Goal: Task Accomplishment & Management: Manage account settings

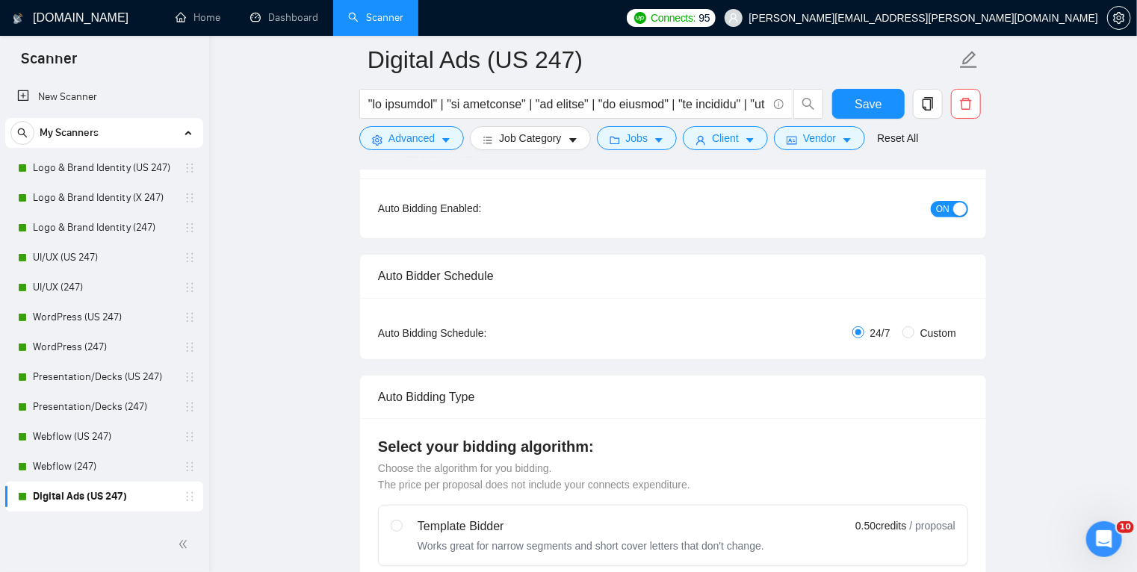
scroll to position [203, 0]
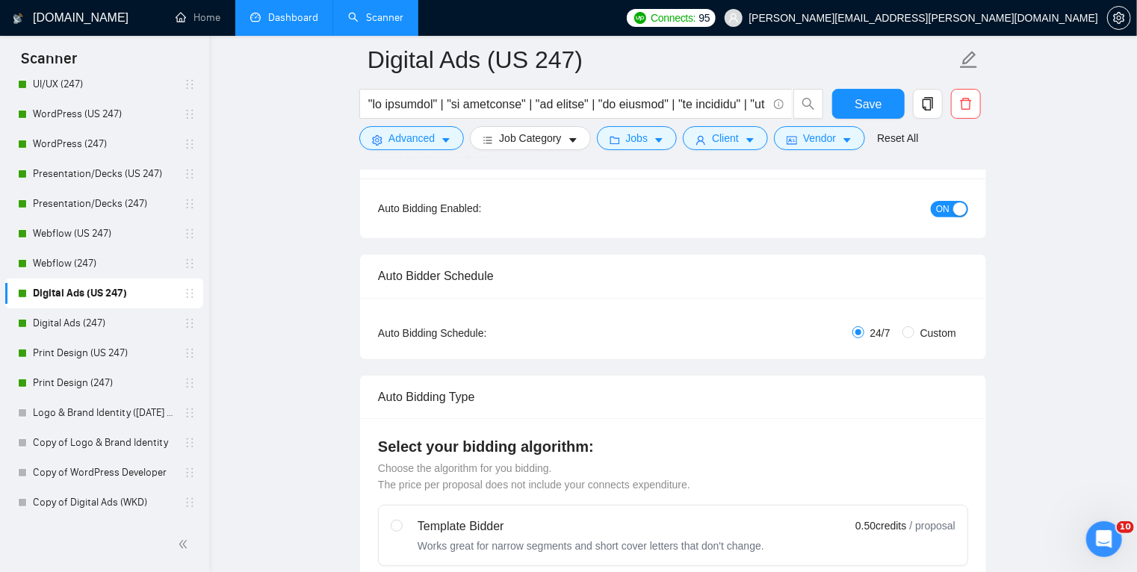
click at [284, 17] on link "Dashboard" at bounding box center [284, 17] width 68 height 13
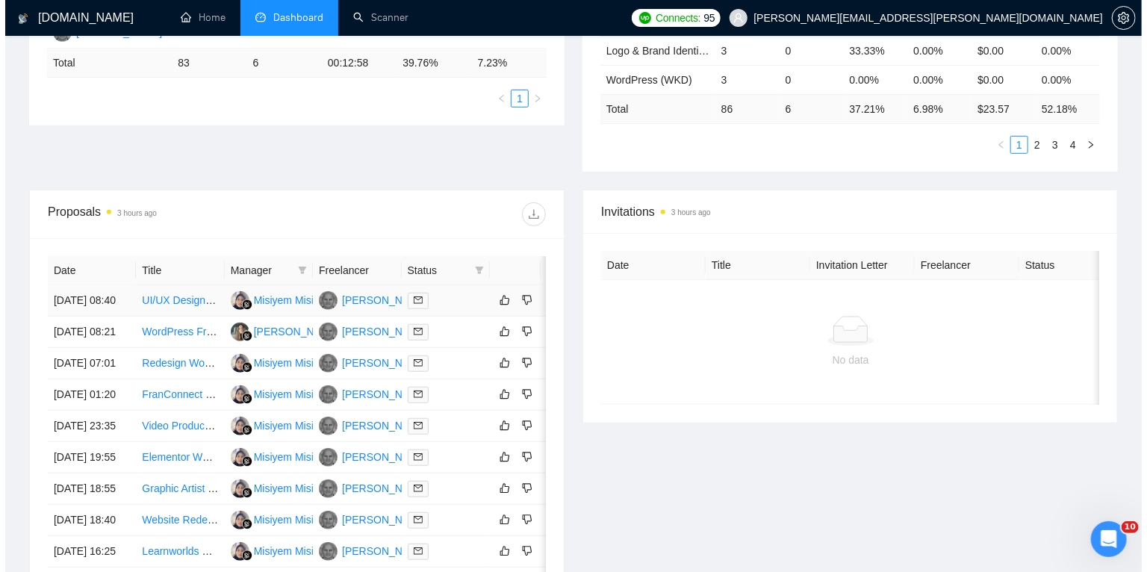
scroll to position [0, 24]
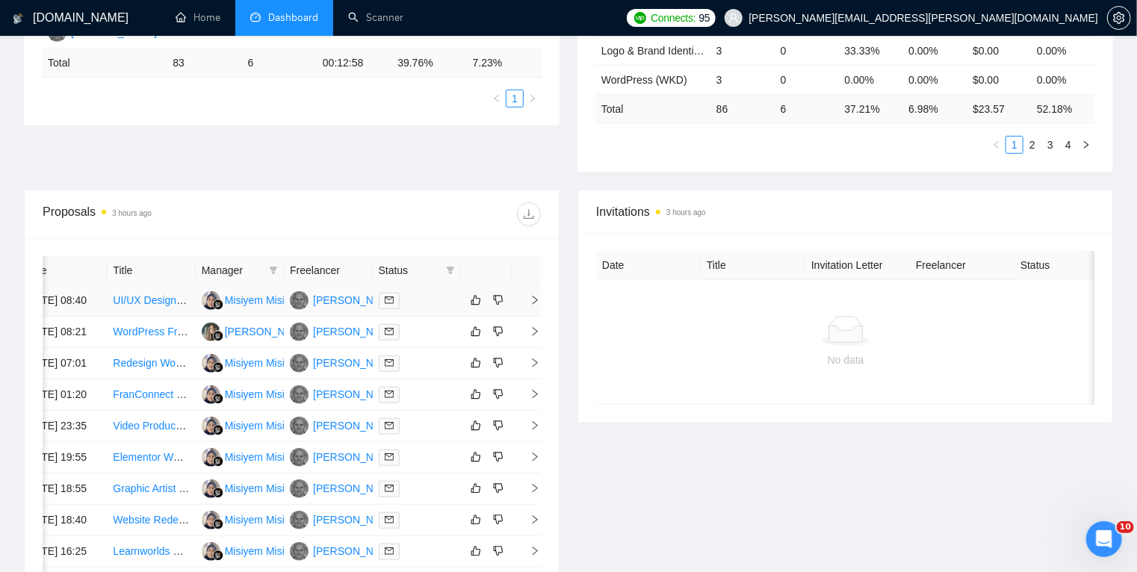
click at [535, 305] on icon "right" at bounding box center [535, 300] width 5 height 9
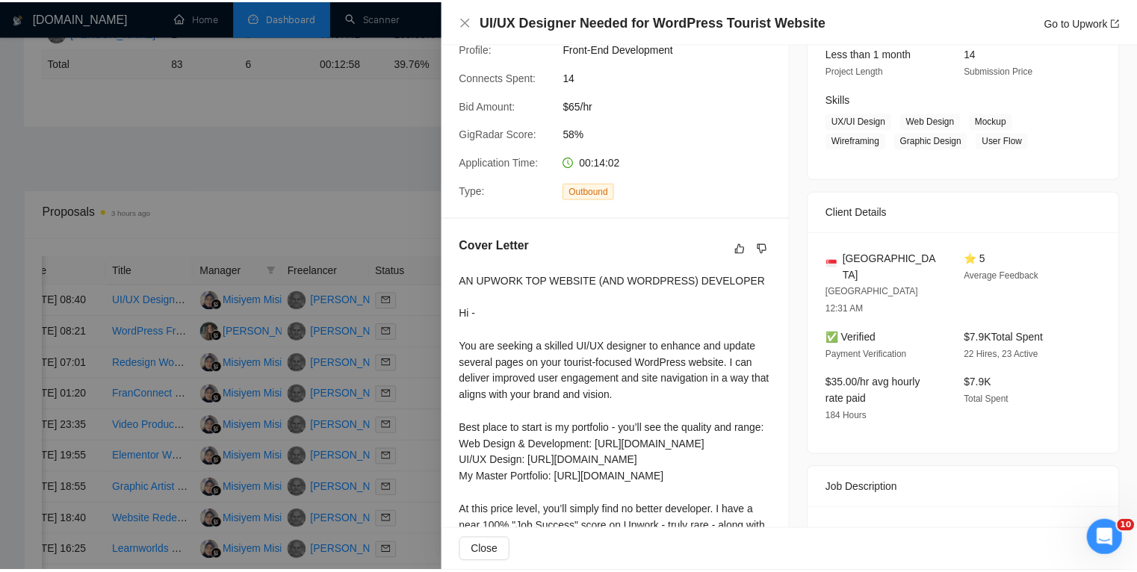
scroll to position [202, 0]
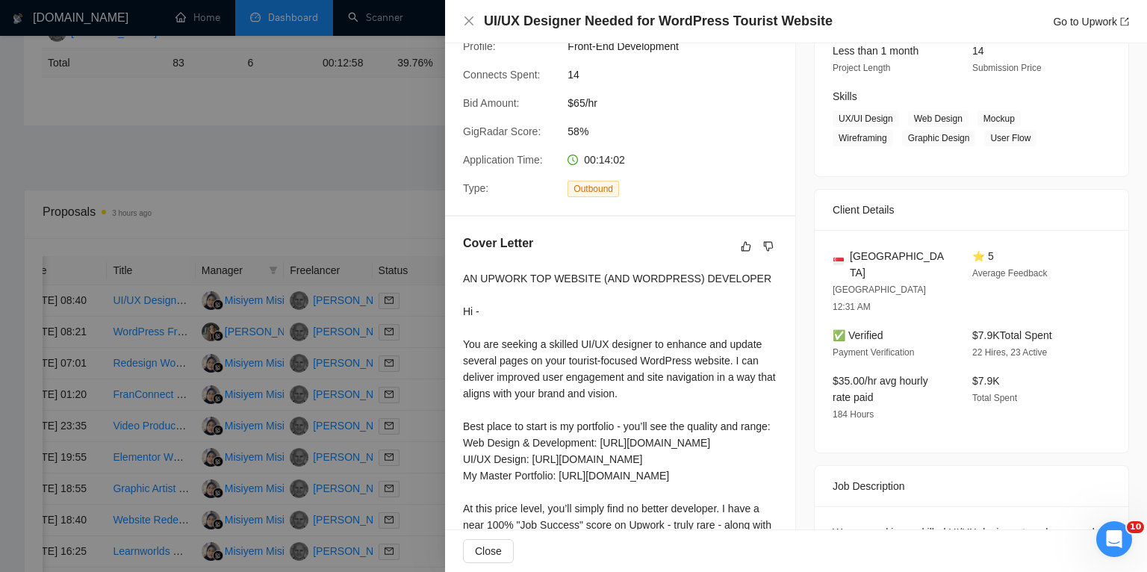
click at [420, 321] on div at bounding box center [573, 286] width 1147 height 572
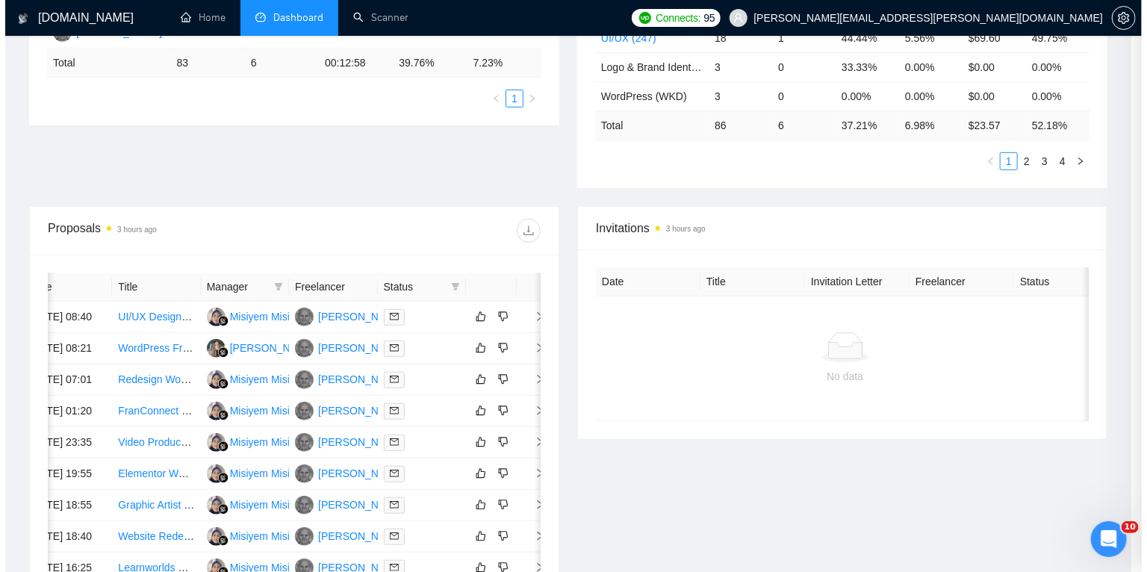
scroll to position [0, 19]
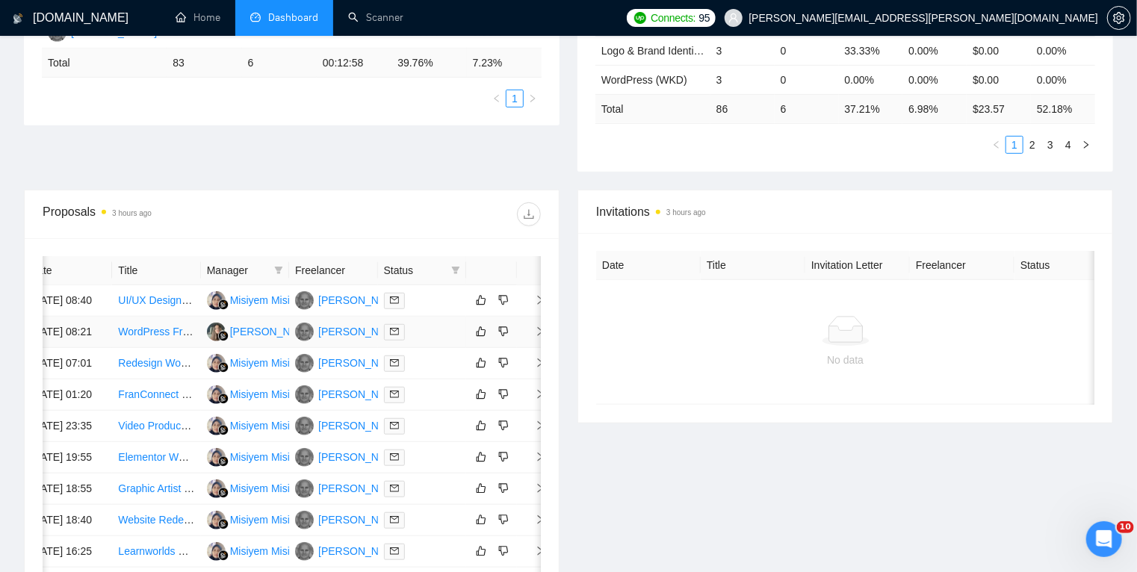
click at [444, 348] on td at bounding box center [422, 332] width 88 height 31
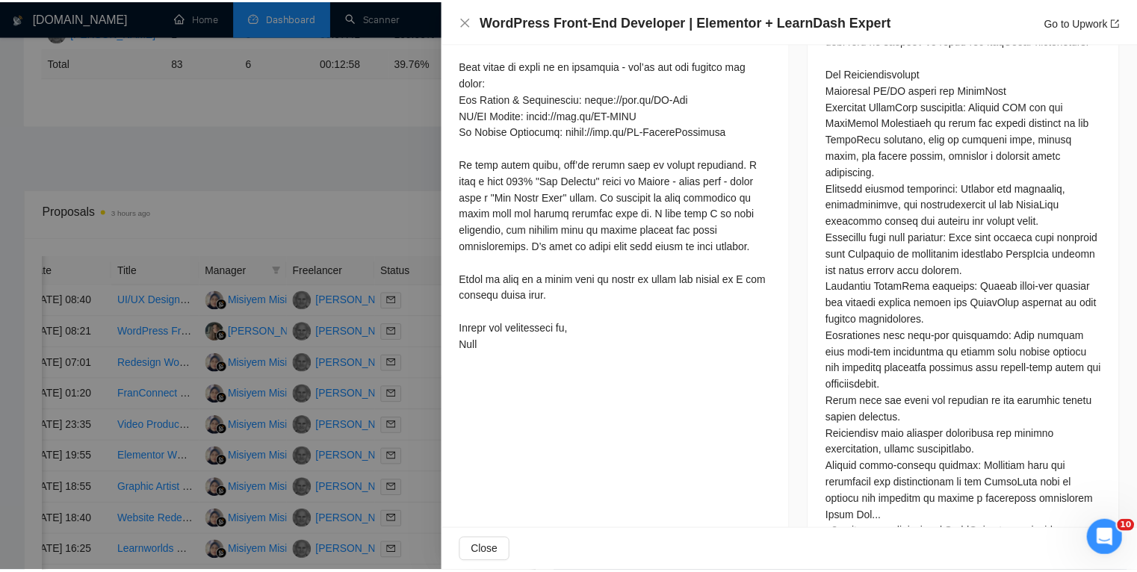
scroll to position [962, 0]
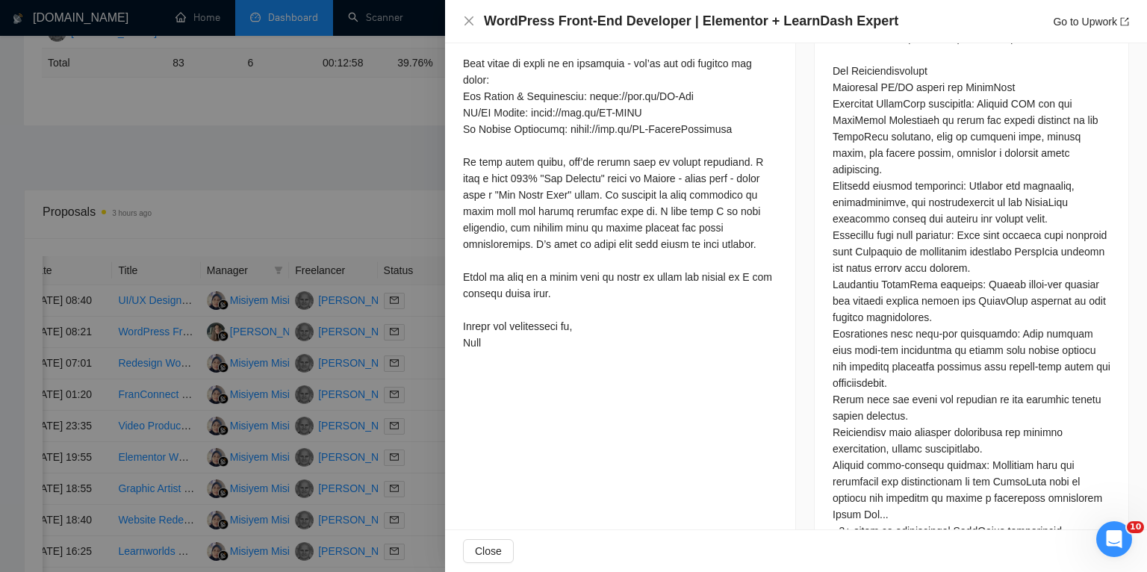
click at [404, 367] on div at bounding box center [573, 286] width 1147 height 572
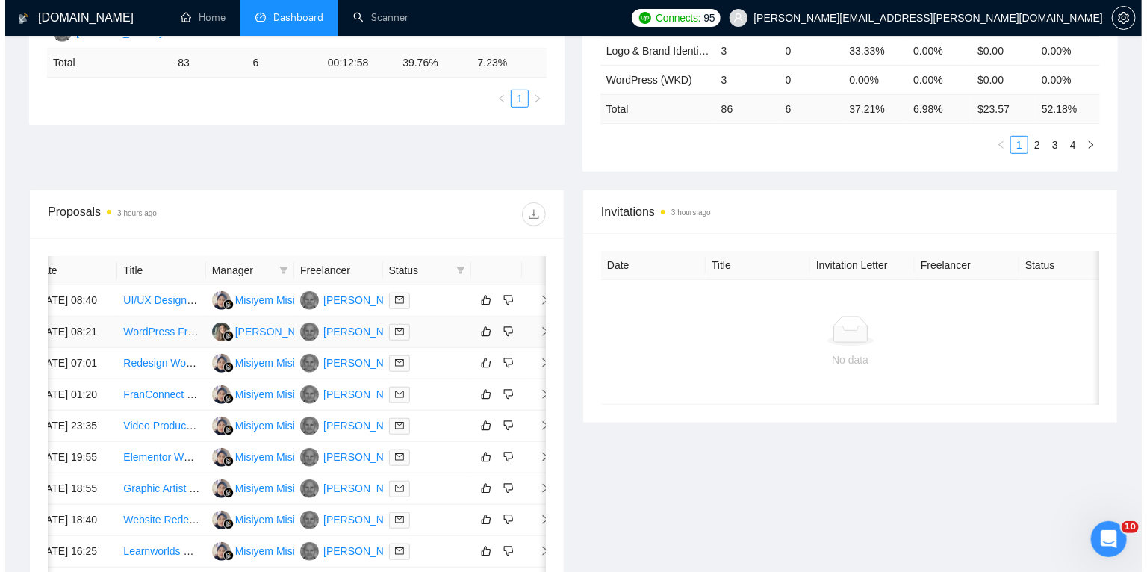
scroll to position [0, 24]
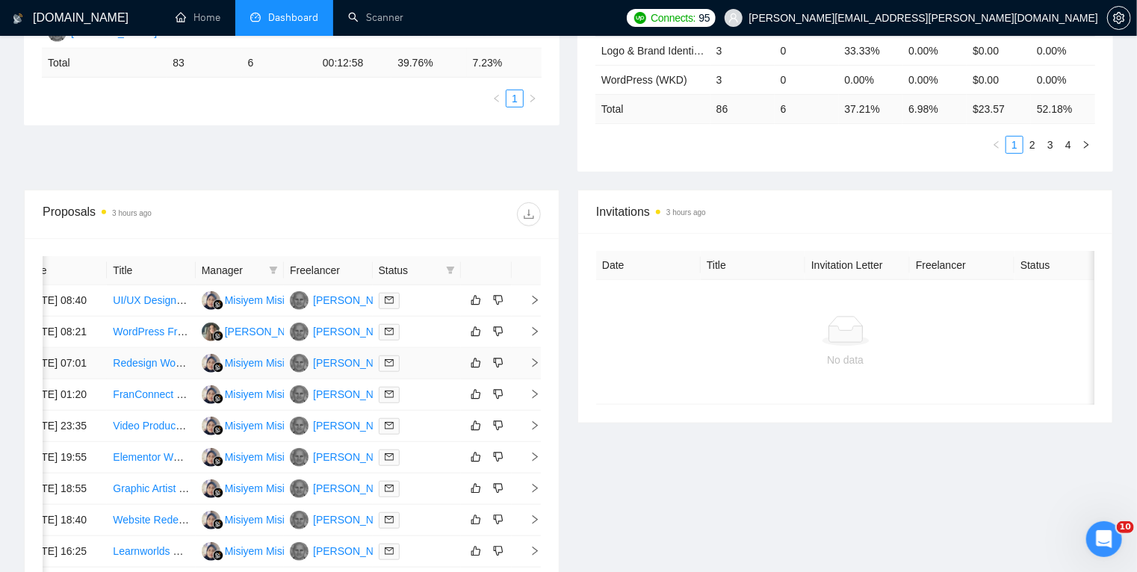
click at [517, 379] on td at bounding box center [527, 363] width 30 height 31
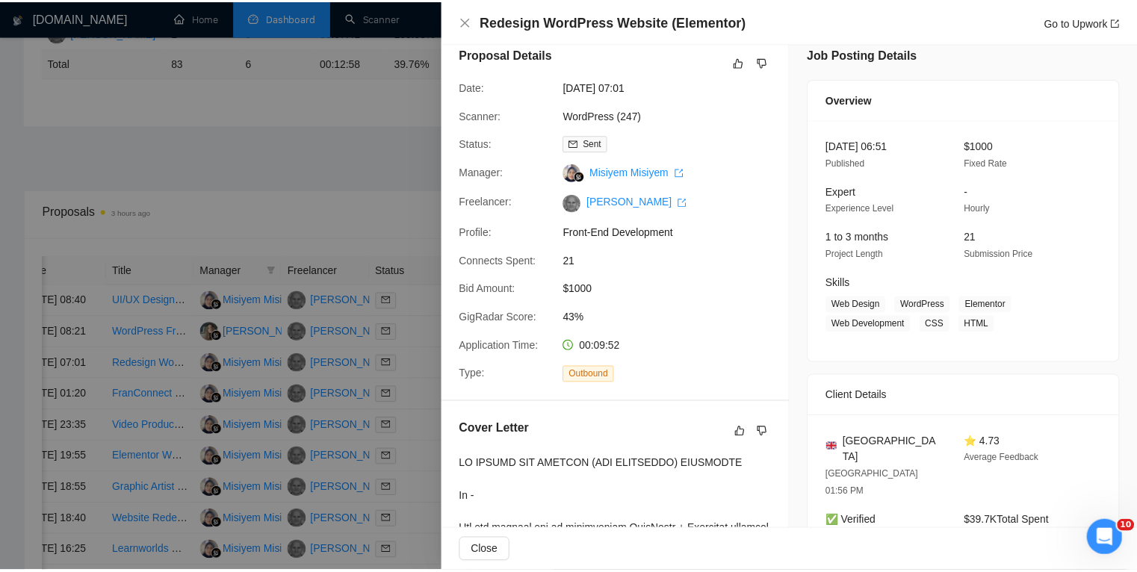
scroll to position [0, 0]
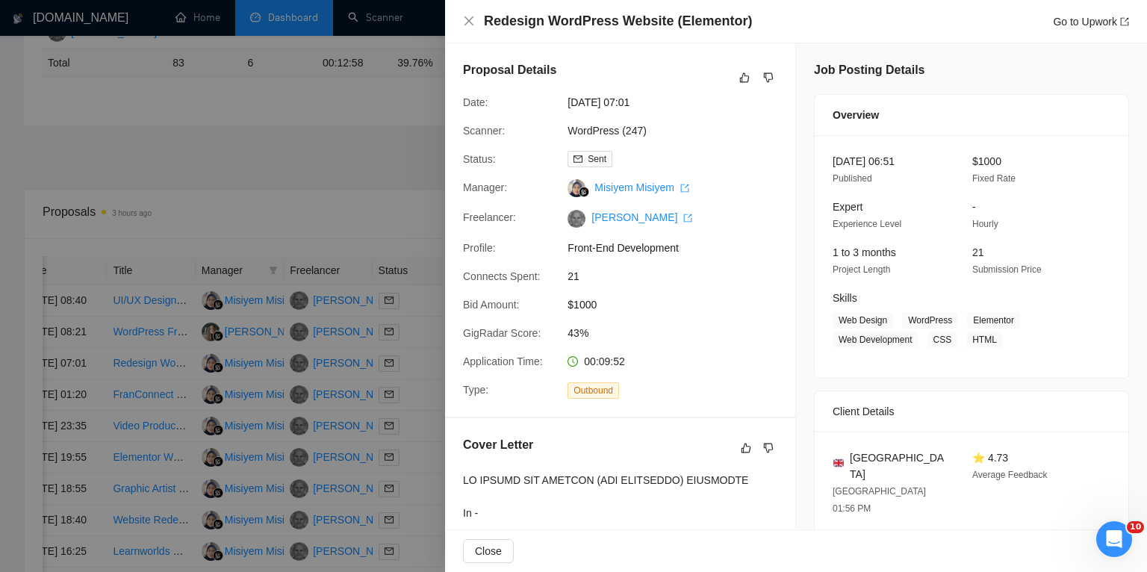
click at [338, 429] on div at bounding box center [573, 286] width 1147 height 572
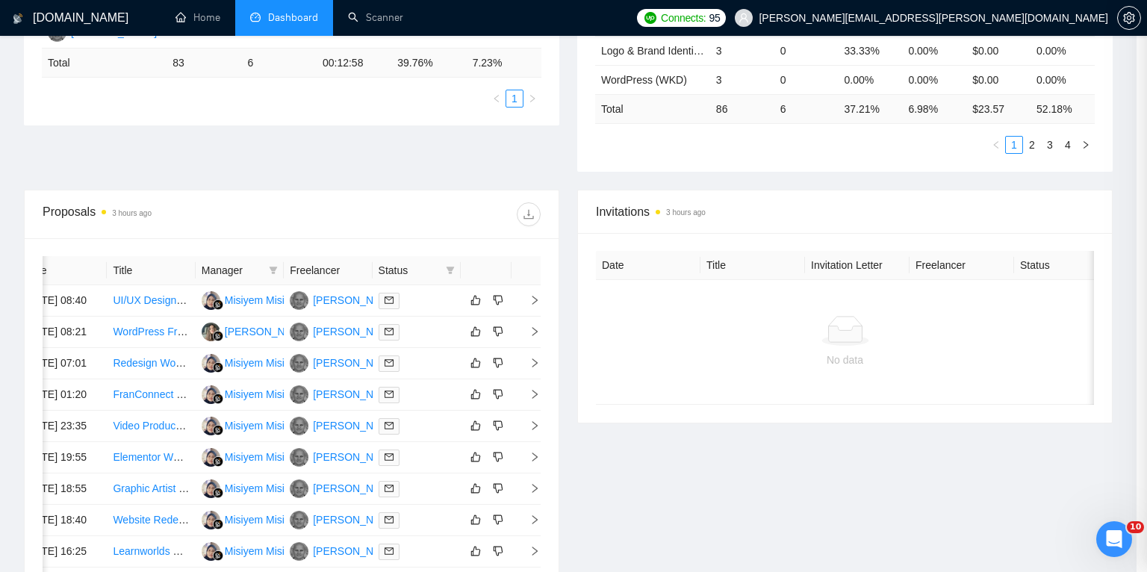
click at [338, 429] on div at bounding box center [573, 286] width 1147 height 572
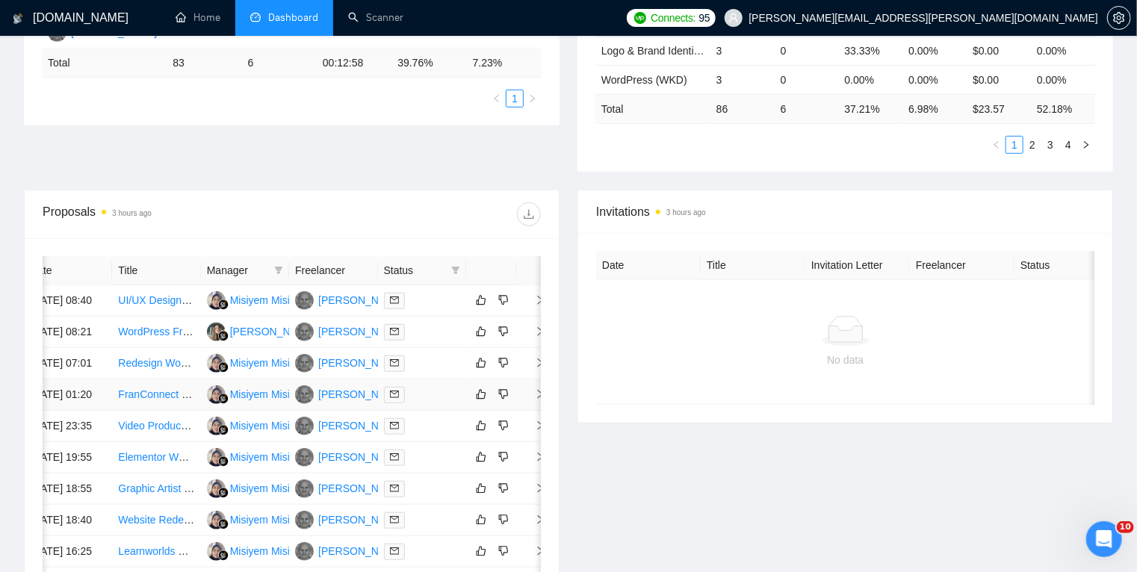
click at [529, 400] on span "right" at bounding box center [534, 394] width 22 height 10
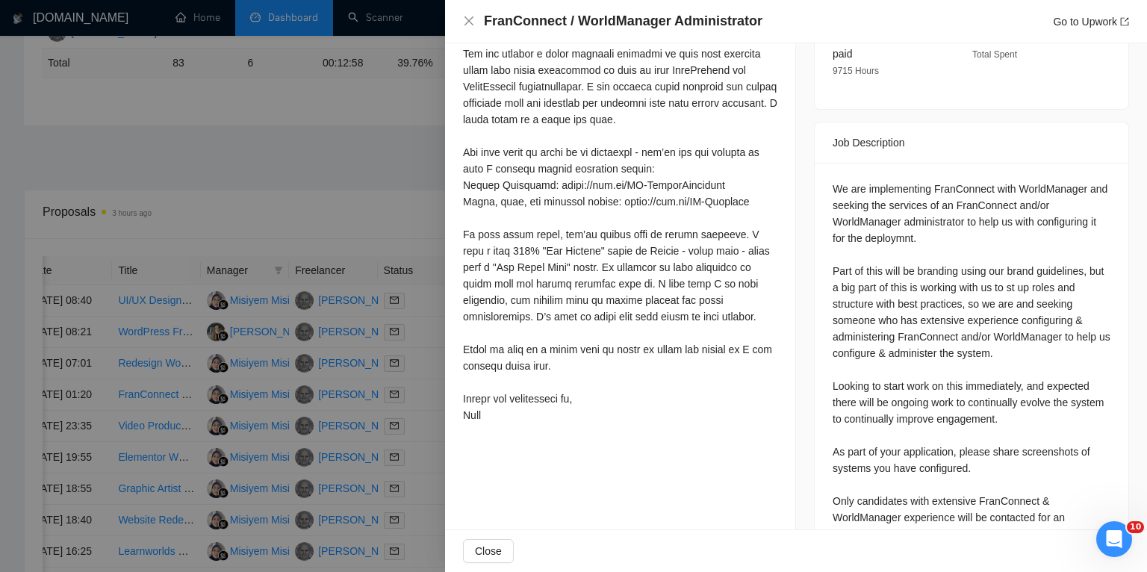
scroll to position [532, 0]
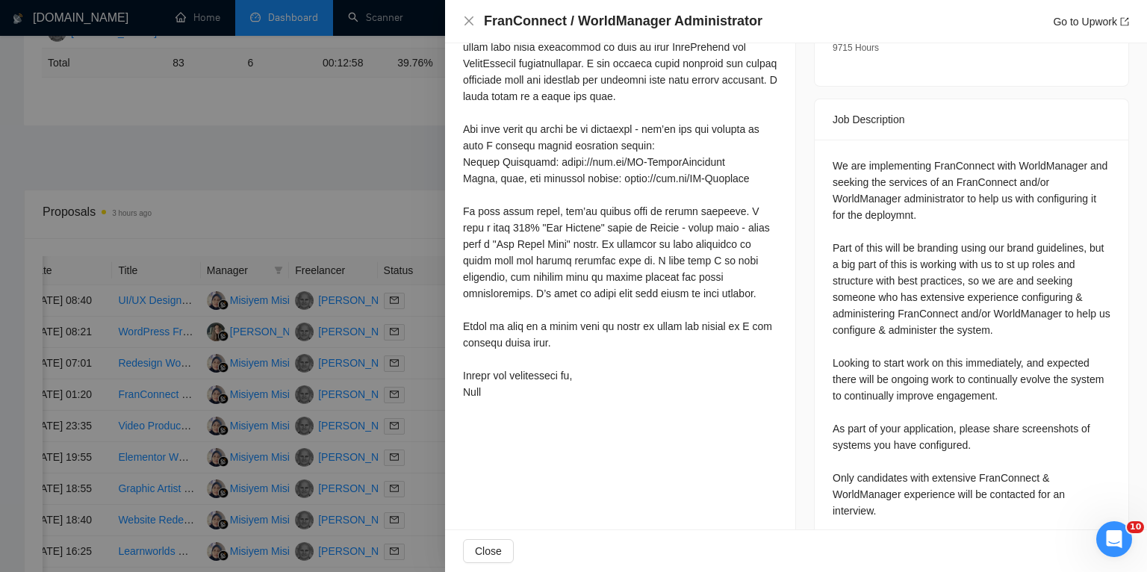
click at [935, 185] on div "We are implementing FranConnect with WorldManager and seeking the services of a…" at bounding box center [972, 339] width 278 height 362
copy div "administrator"
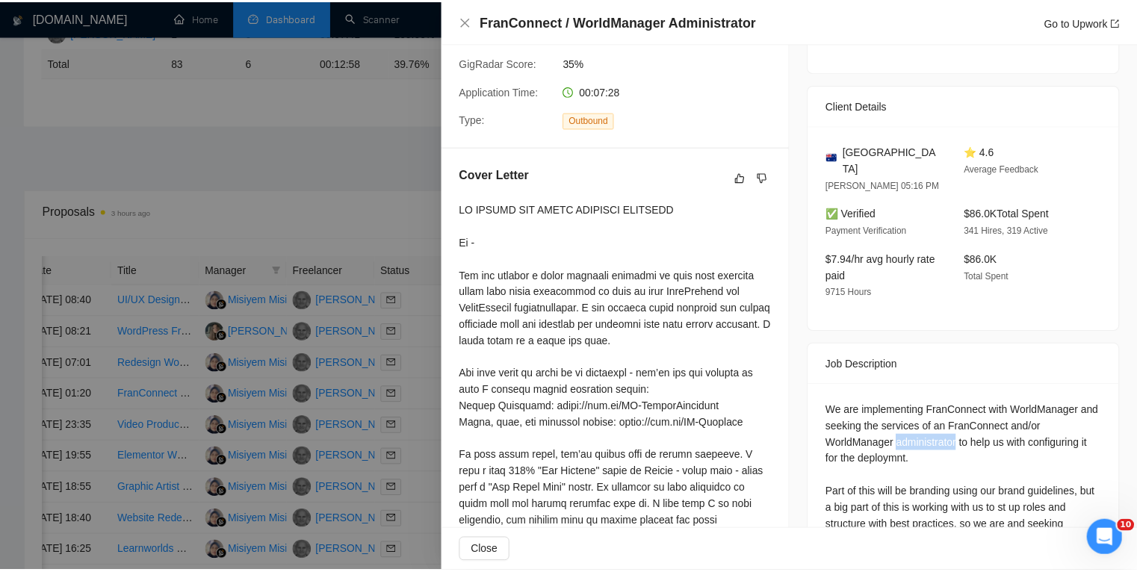
scroll to position [0, 0]
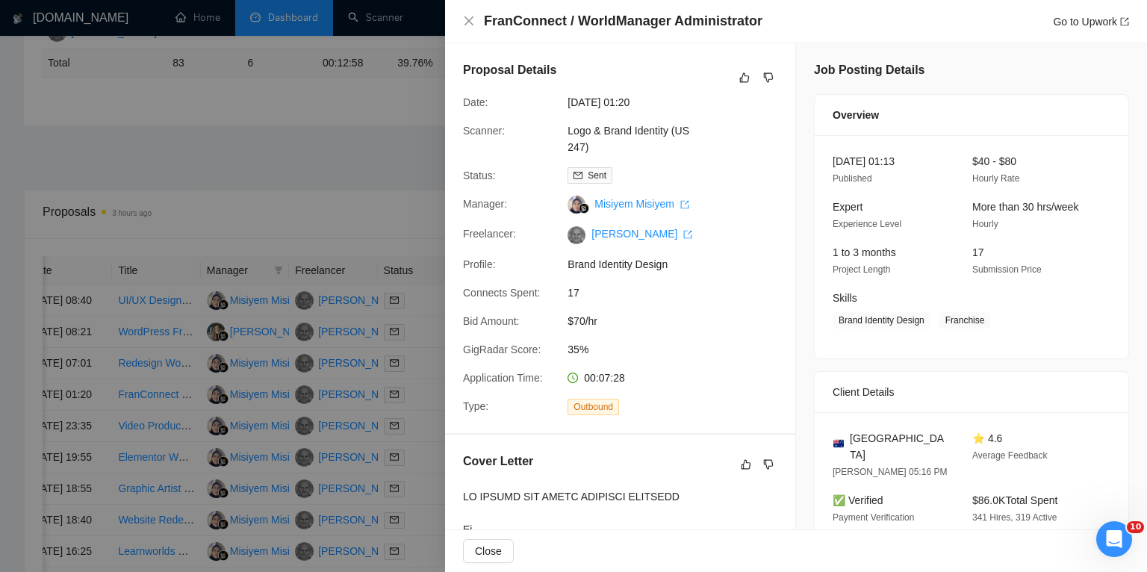
click at [246, 246] on div at bounding box center [573, 286] width 1147 height 572
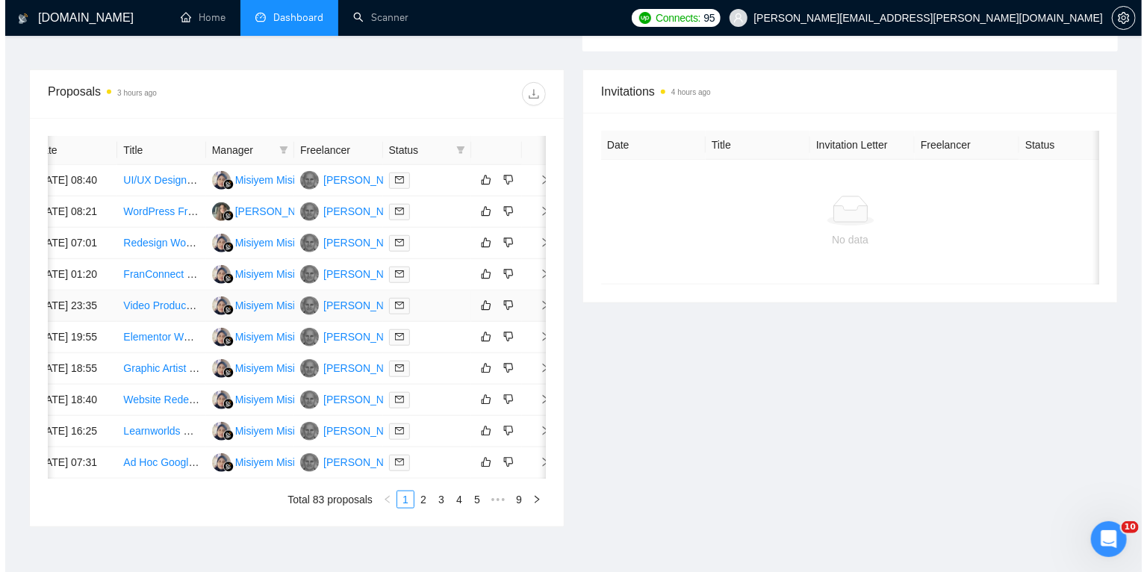
scroll to position [546, 0]
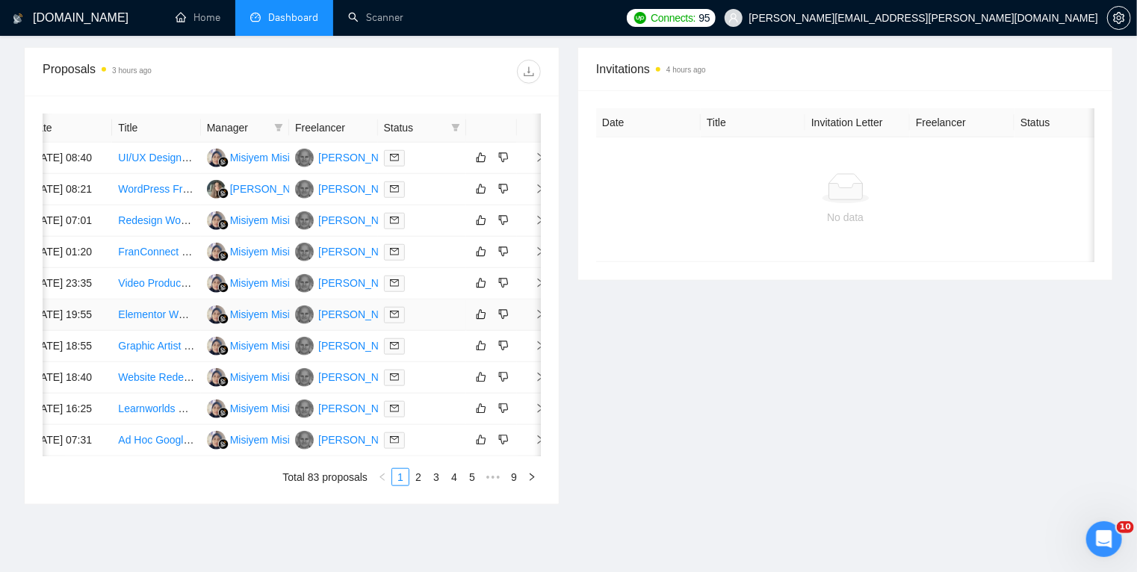
click at [449, 323] on div at bounding box center [422, 314] width 76 height 17
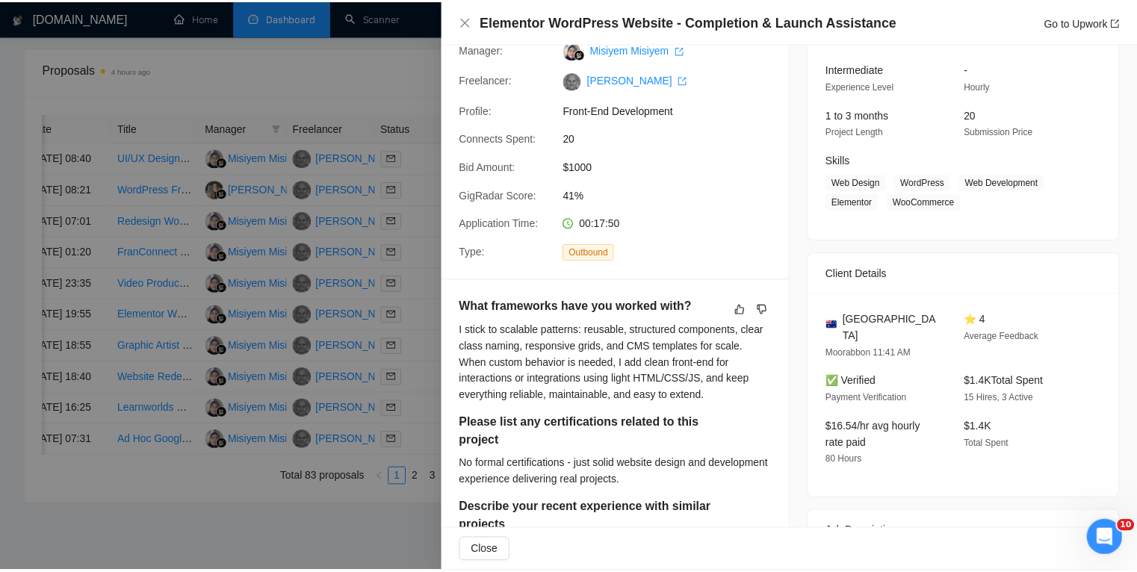
scroll to position [142, 0]
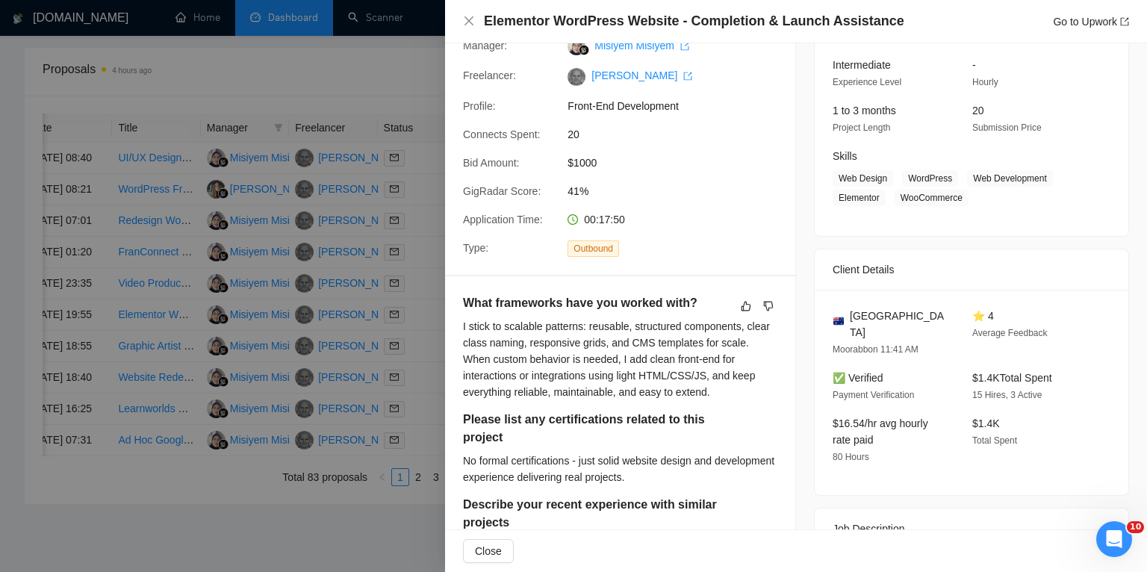
click at [425, 336] on div at bounding box center [573, 286] width 1147 height 572
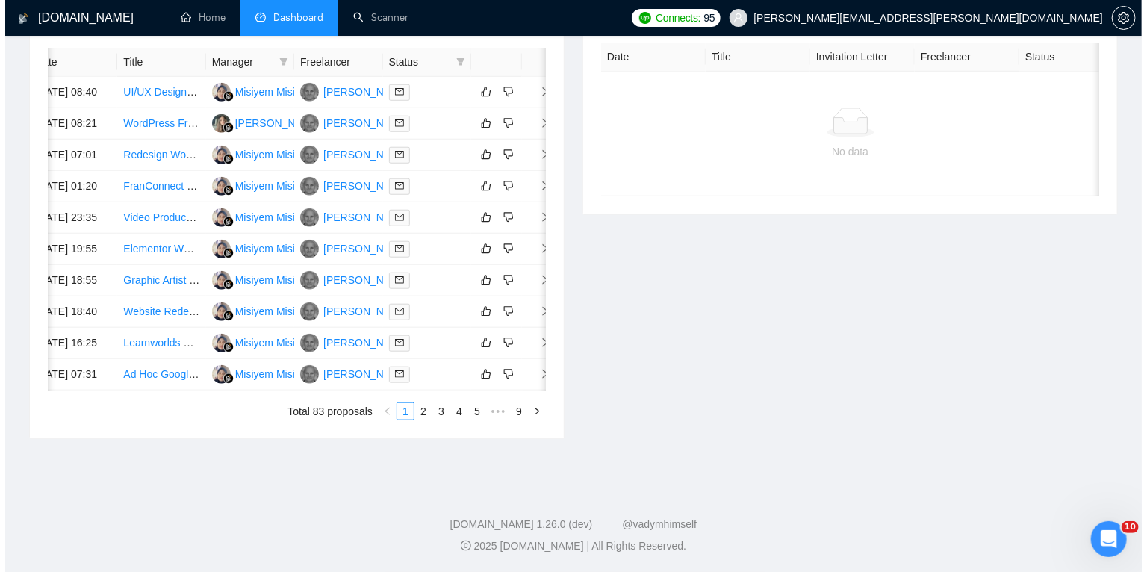
scroll to position [0, 0]
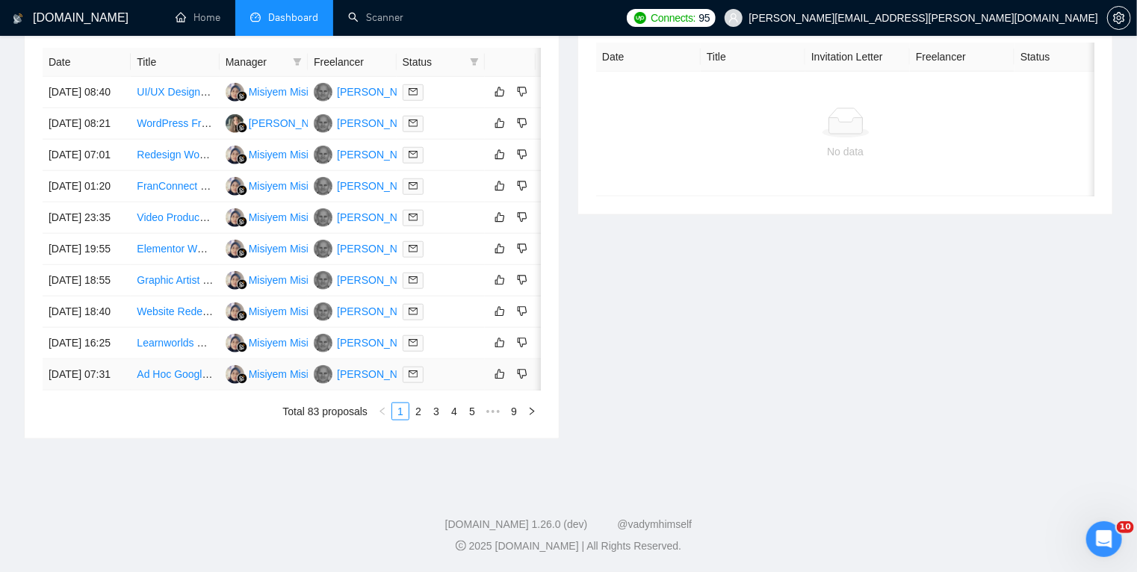
click at [465, 383] on div at bounding box center [441, 374] width 76 height 17
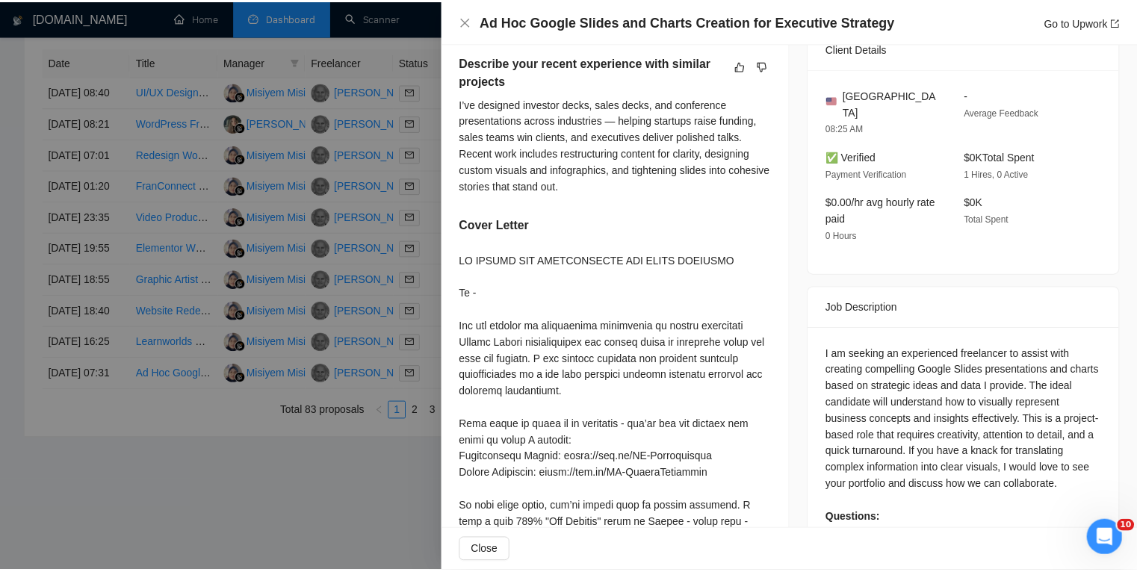
scroll to position [384, 0]
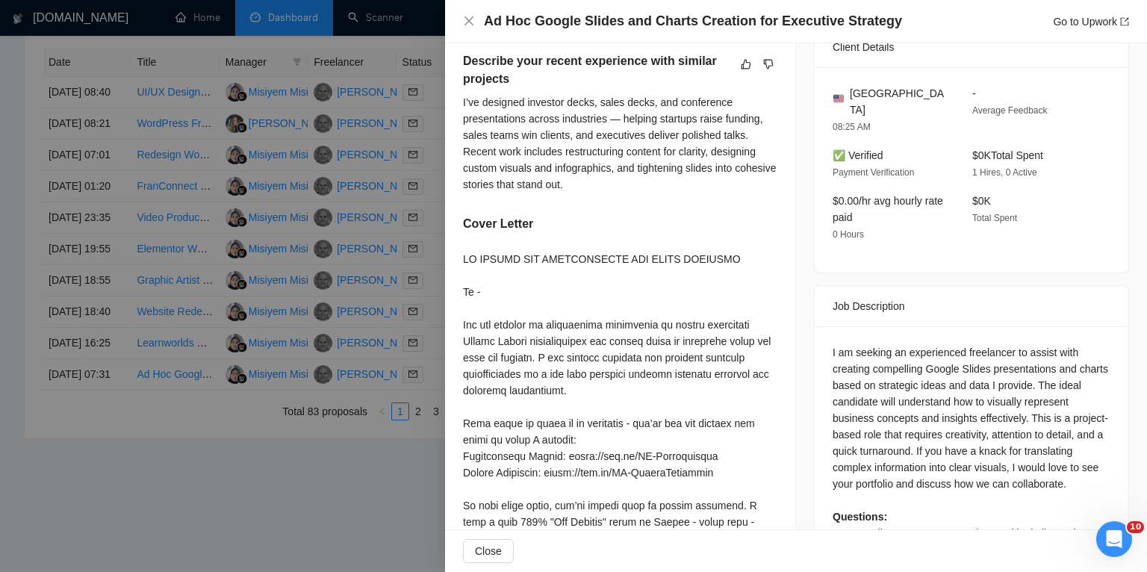
click at [230, 525] on div at bounding box center [573, 286] width 1147 height 572
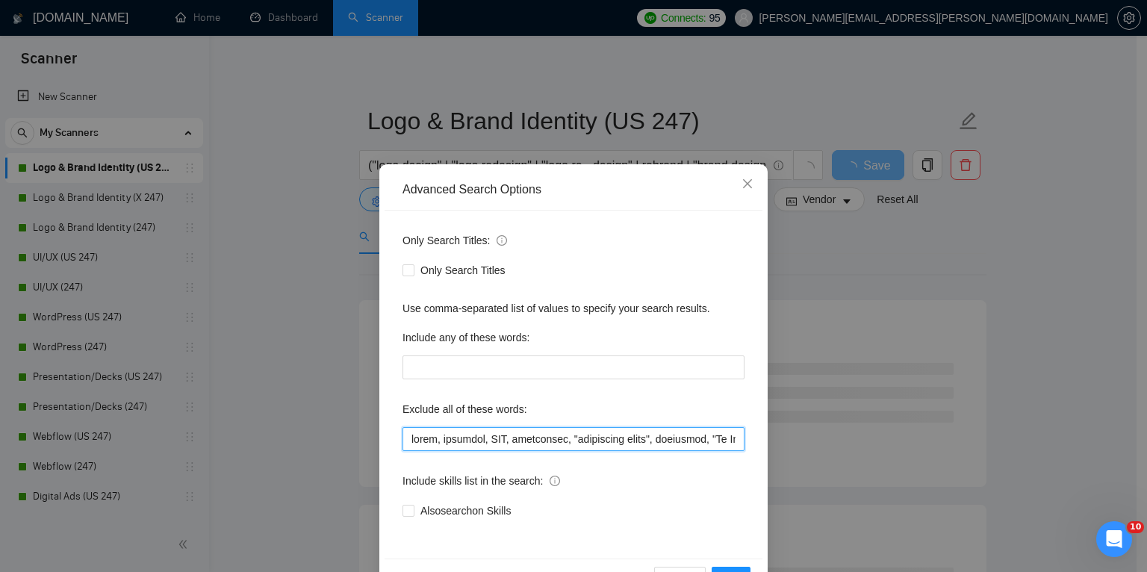
click at [420, 433] on input "text" at bounding box center [574, 439] width 342 height 24
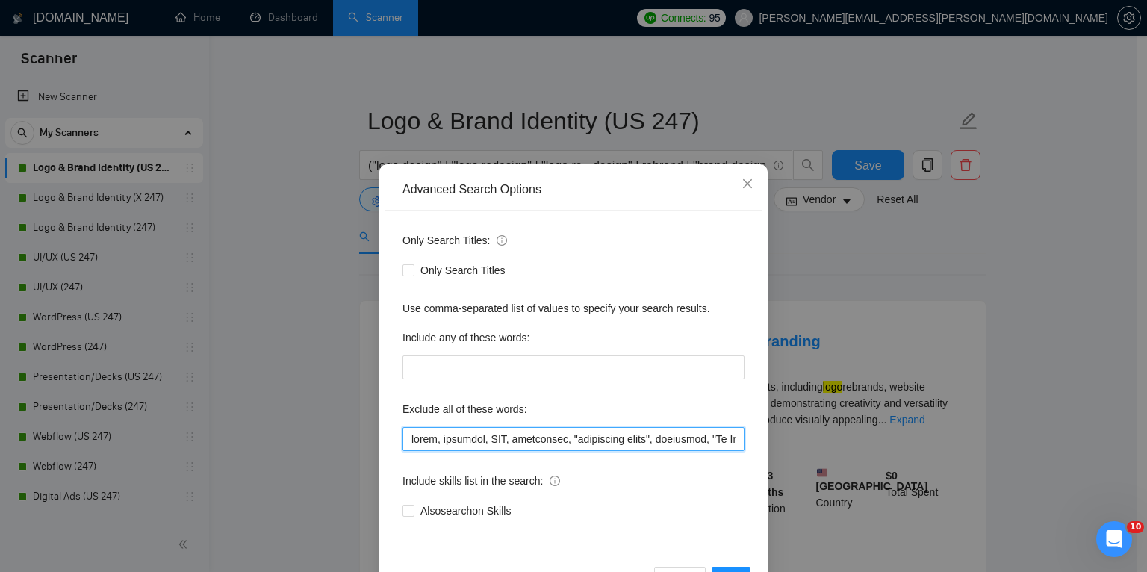
click at [406, 438] on input "text" at bounding box center [574, 439] width 342 height 24
paste input "administrator"
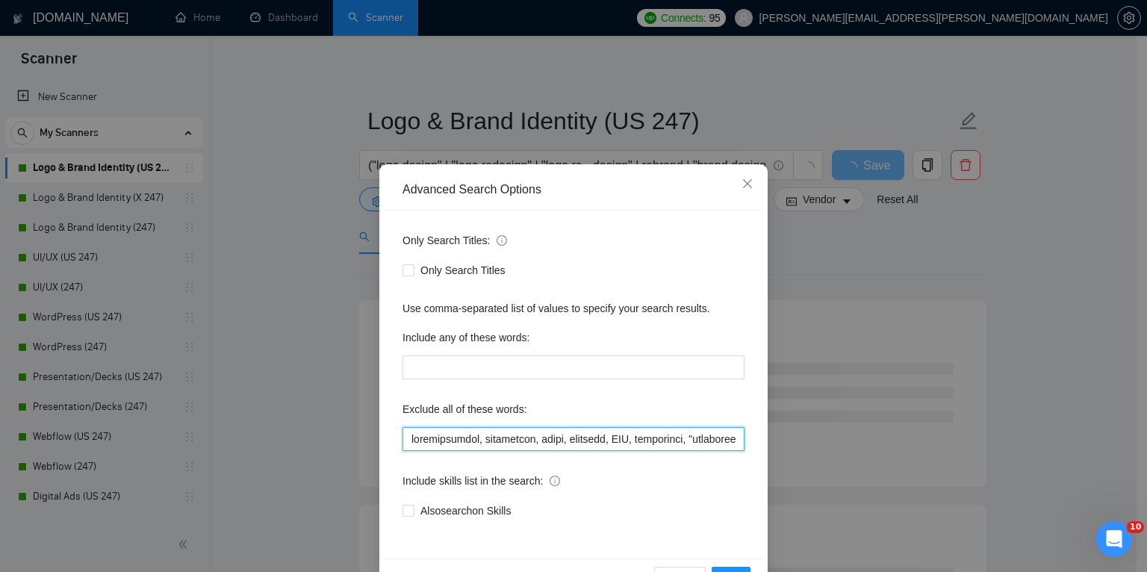
scroll to position [49, 0]
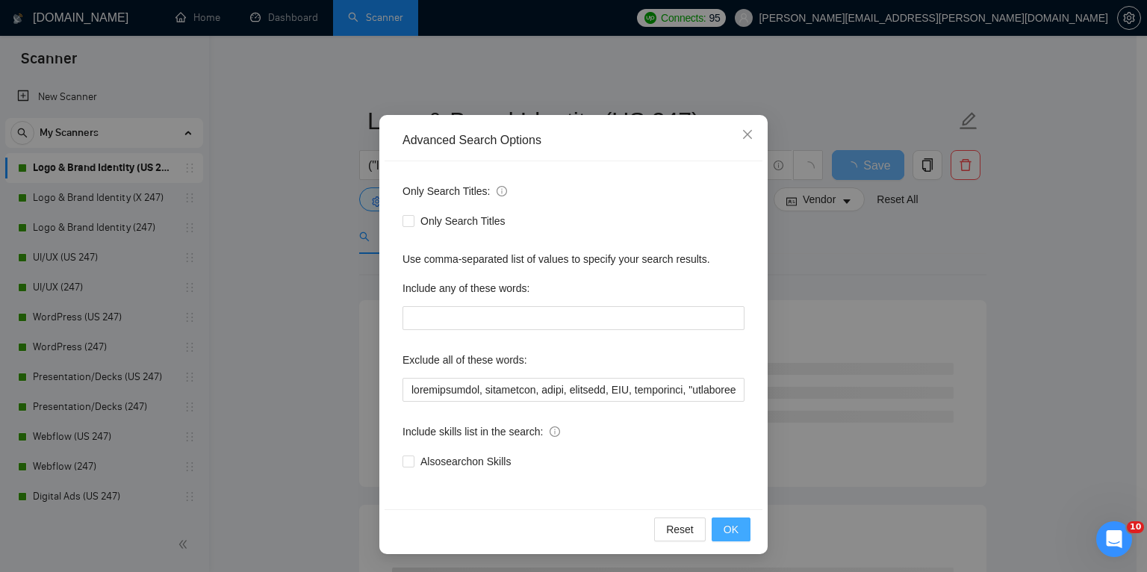
click at [731, 526] on span "OK" at bounding box center [731, 529] width 15 height 16
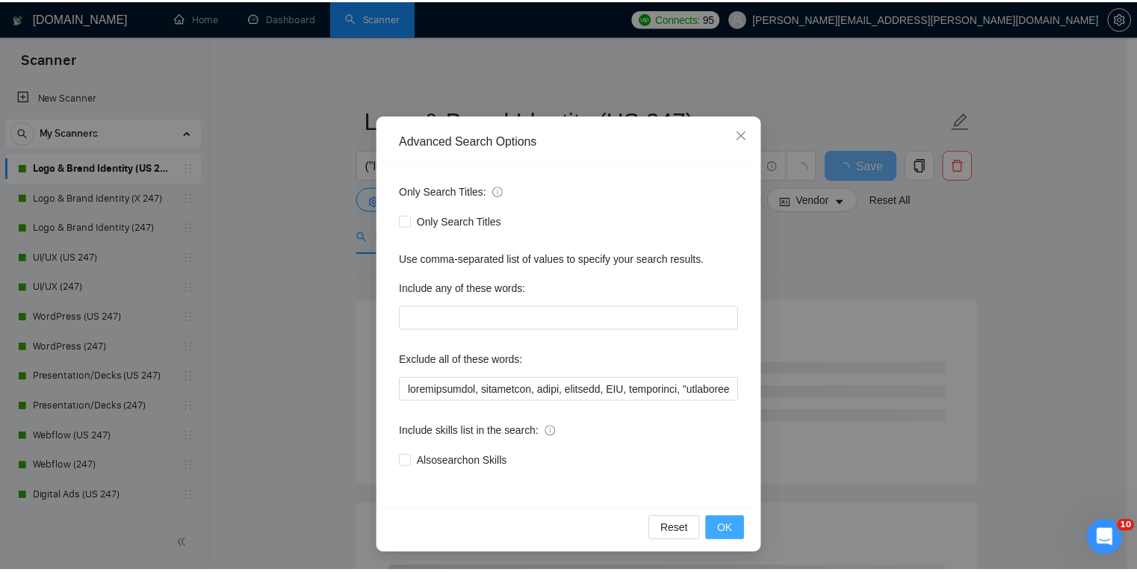
scroll to position [0, 0]
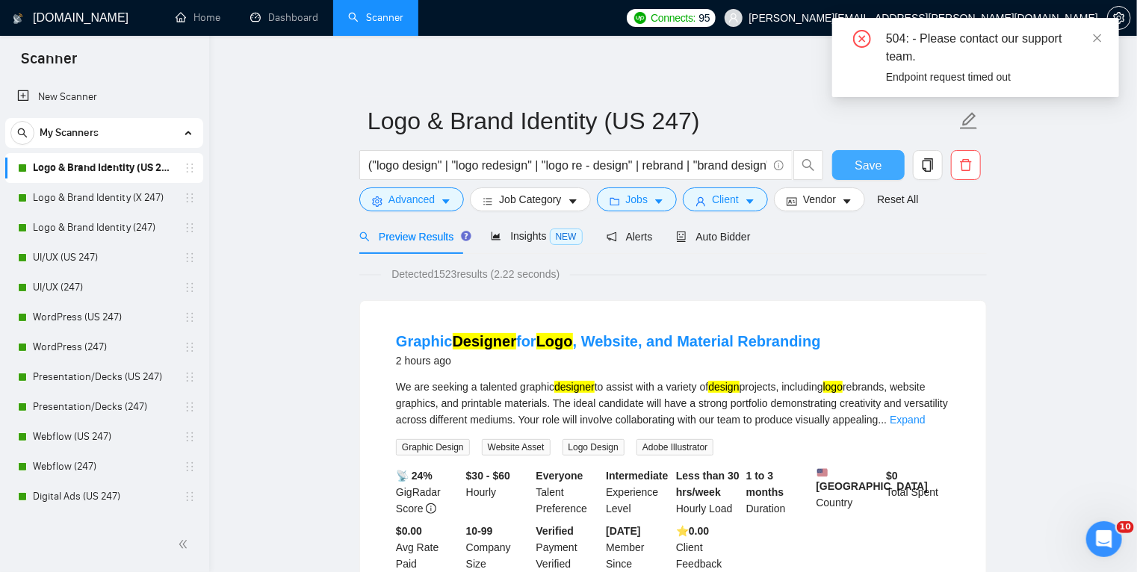
click at [859, 164] on span "Save" at bounding box center [868, 165] width 27 height 19
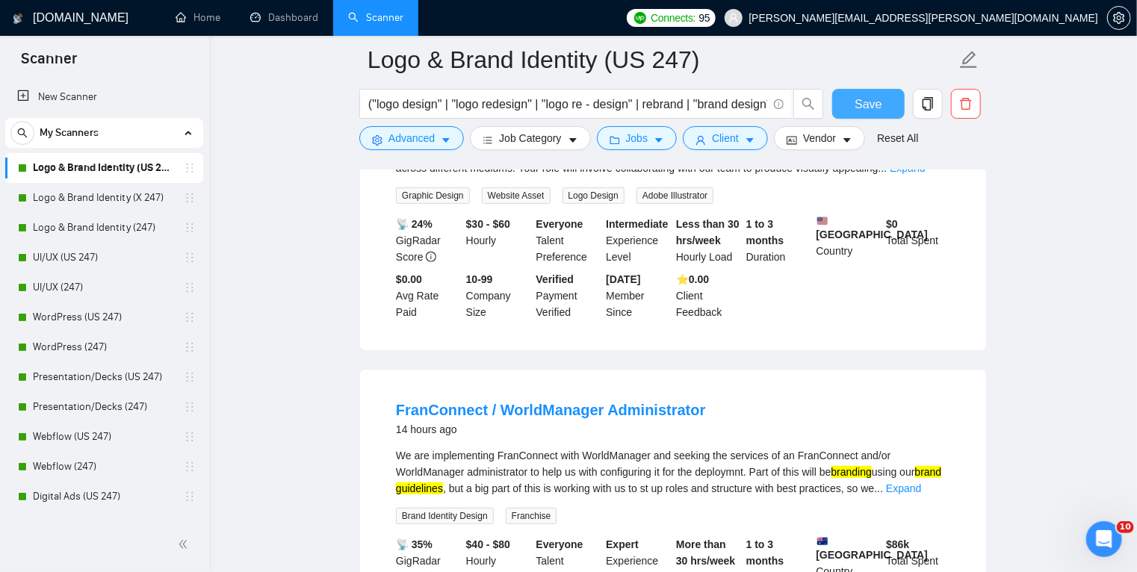
scroll to position [264, 0]
click at [443, 143] on icon "caret-down" at bounding box center [446, 140] width 10 height 10
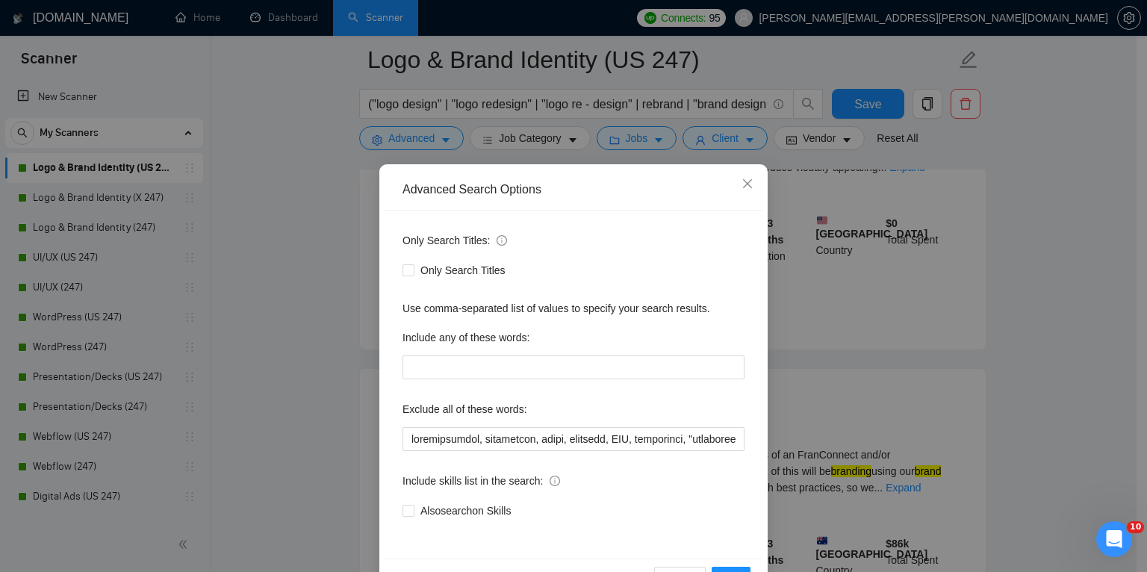
click at [1001, 173] on div "Advanced Search Options Only Search Titles: Only Search Titles Use comma-separa…" at bounding box center [573, 286] width 1147 height 572
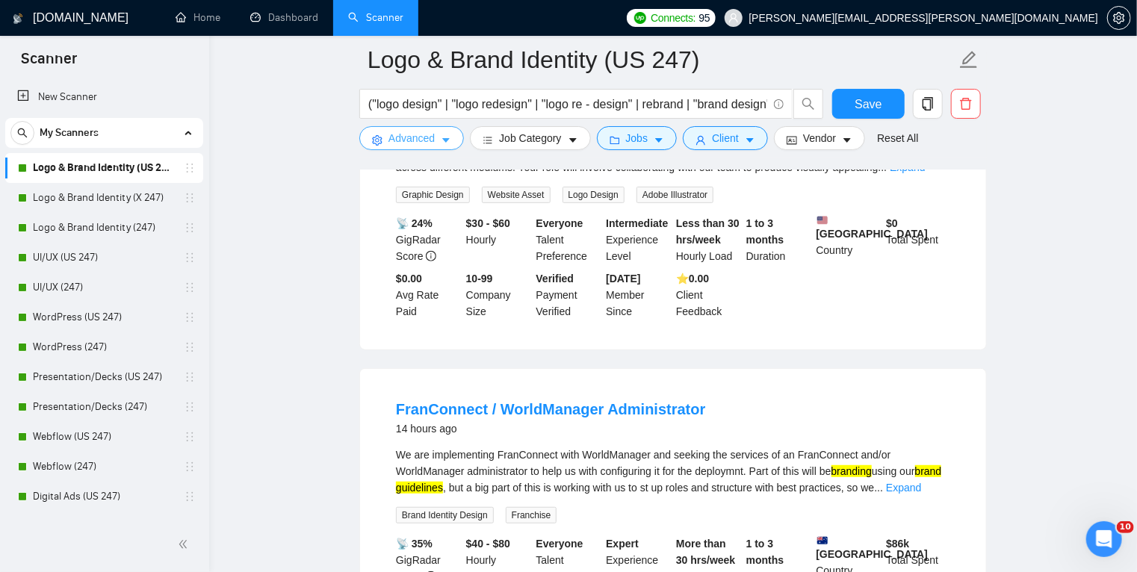
click at [441, 147] on button "Advanced" at bounding box center [411, 138] width 105 height 24
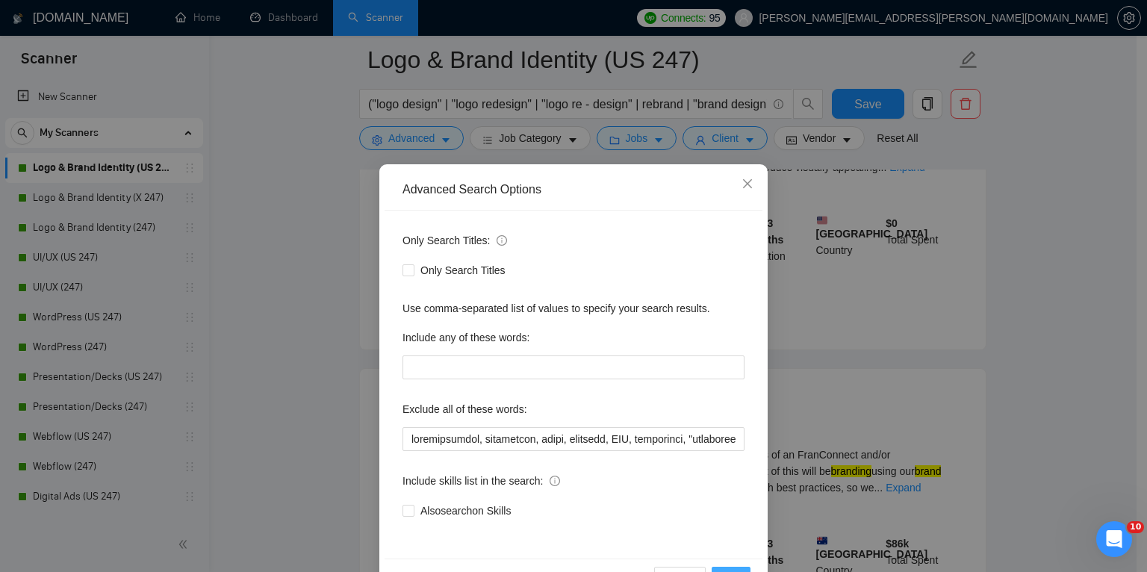
click at [733, 568] on div "Reset OK" at bounding box center [574, 579] width 378 height 40
click at [733, 568] on button "OK" at bounding box center [731, 579] width 39 height 24
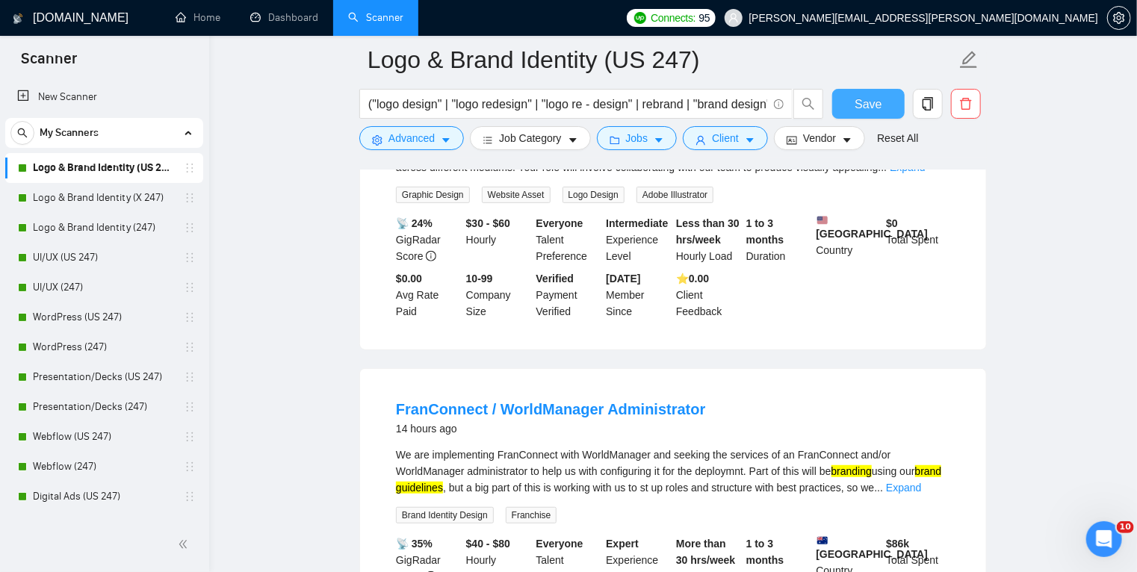
click at [870, 102] on span "Save" at bounding box center [868, 104] width 27 height 19
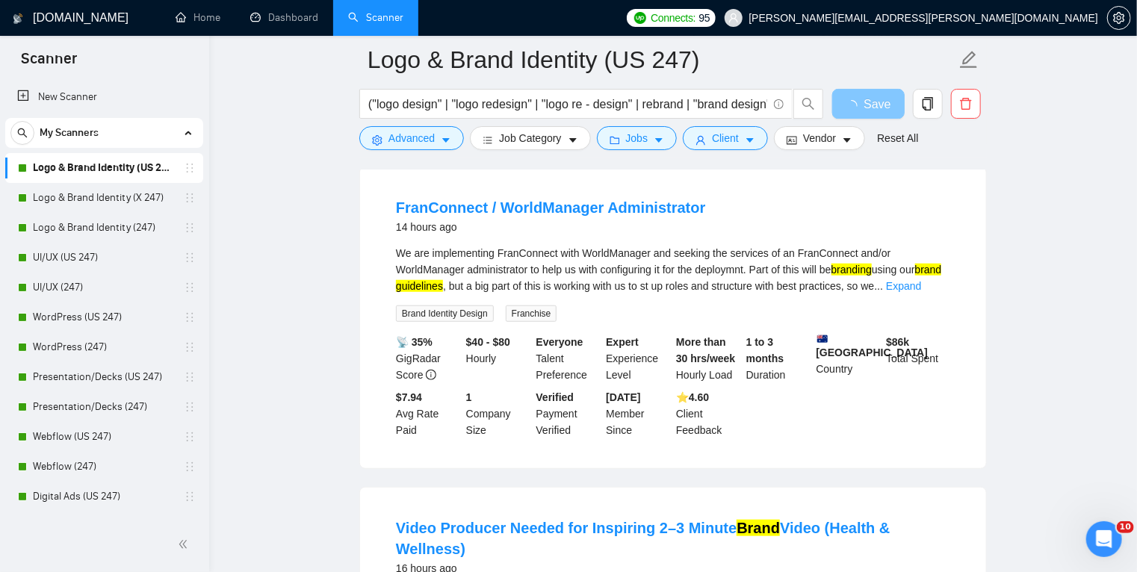
scroll to position [467, 0]
click at [449, 140] on icon "caret-down" at bounding box center [446, 140] width 10 height 10
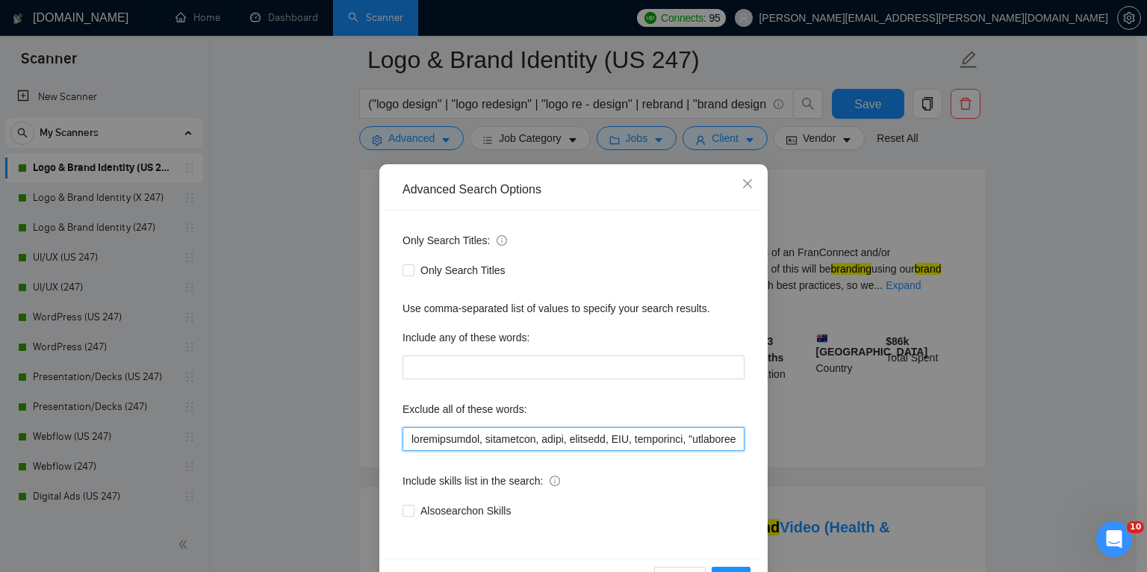
click at [462, 442] on input "text" at bounding box center [574, 439] width 342 height 24
drag, startPoint x: 521, startPoint y: 440, endPoint x: 475, endPoint y: 438, distance: 45.6
click at [475, 438] on input "text" at bounding box center [574, 439] width 342 height 24
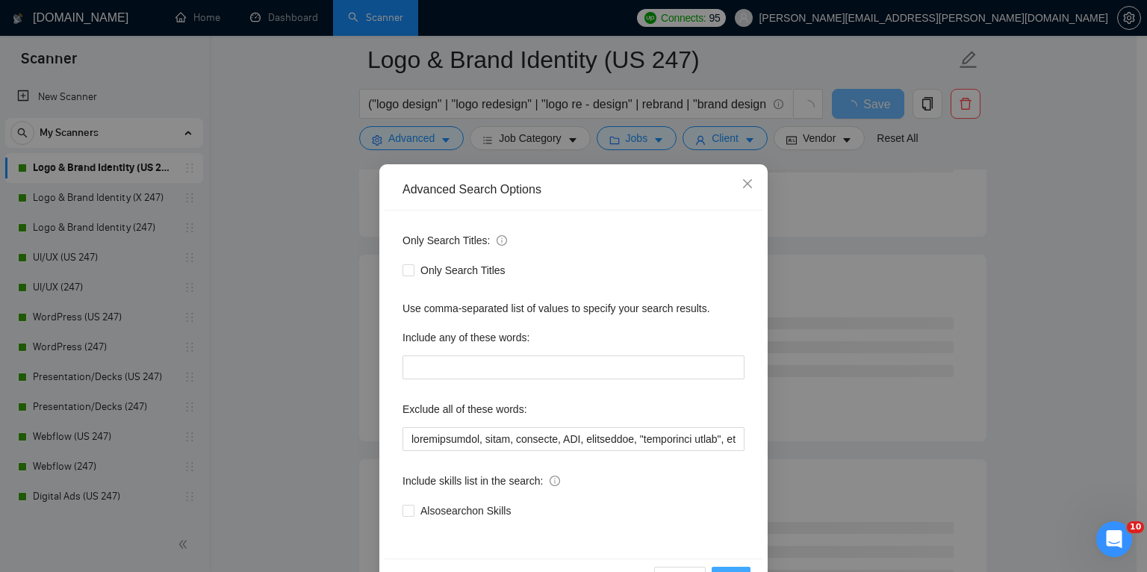
click at [726, 568] on button "OK" at bounding box center [731, 579] width 39 height 24
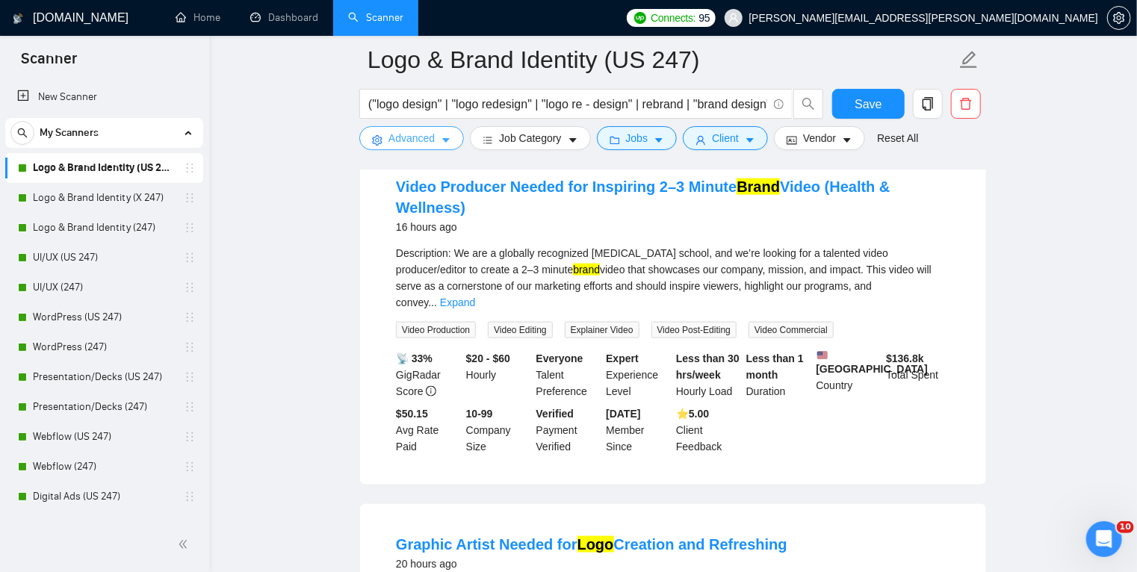
scroll to position [808, 0]
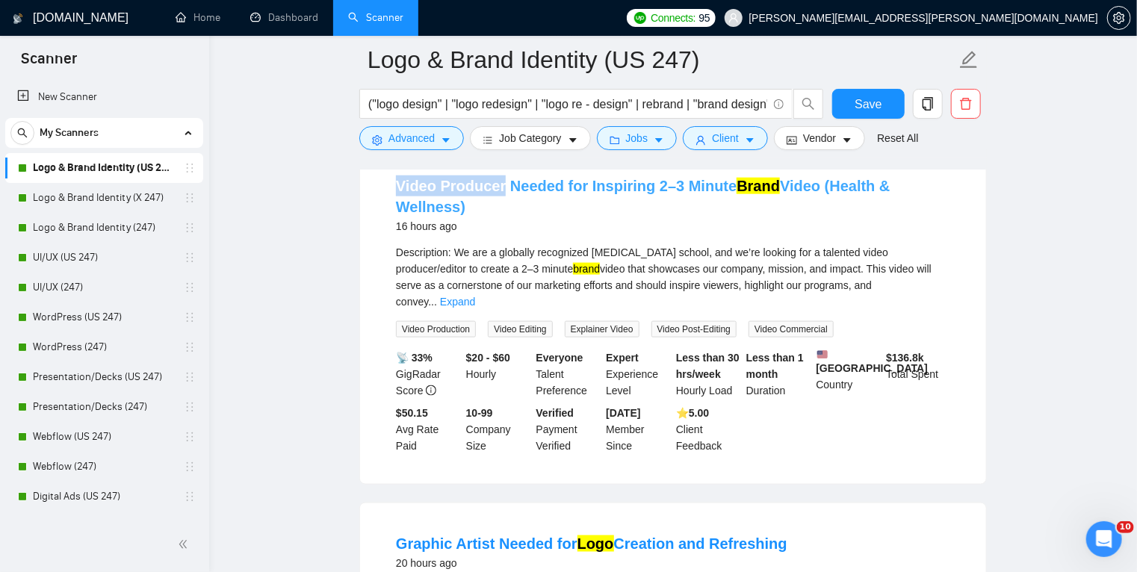
drag, startPoint x: 391, startPoint y: 202, endPoint x: 501, endPoint y: 205, distance: 109.8
click at [501, 205] on li "Video Producer Needed for Inspiring 2–3 Minute Brand Video (Health & Wellness) …" at bounding box center [673, 315] width 590 height 303
copy link "Video Producer"
click at [441, 140] on icon "caret-down" at bounding box center [446, 140] width 10 height 10
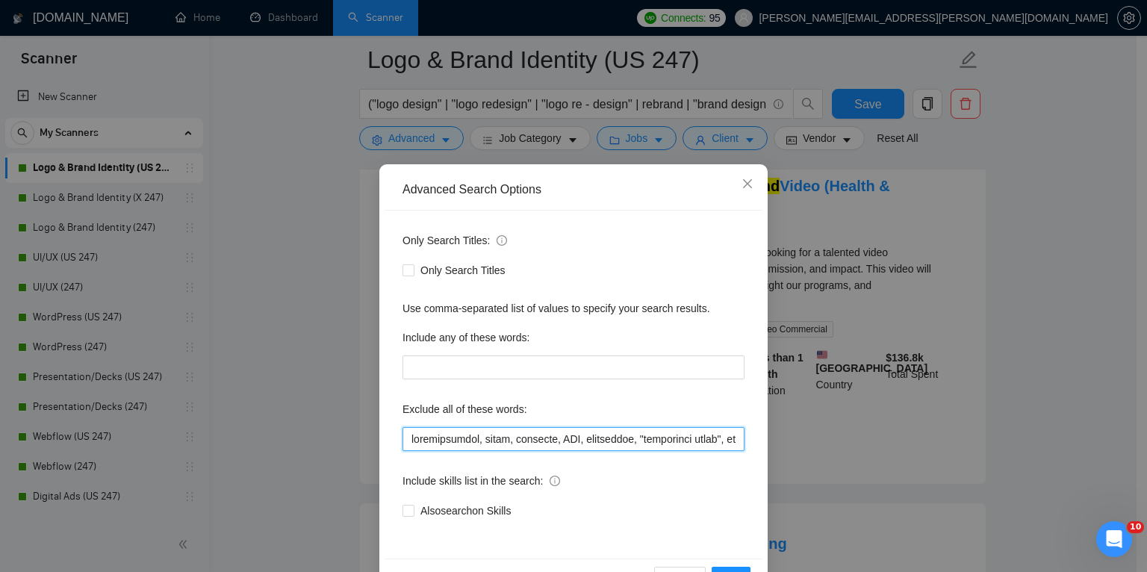
click at [409, 441] on input "text" at bounding box center [574, 439] width 342 height 24
paste input "Video Producer"
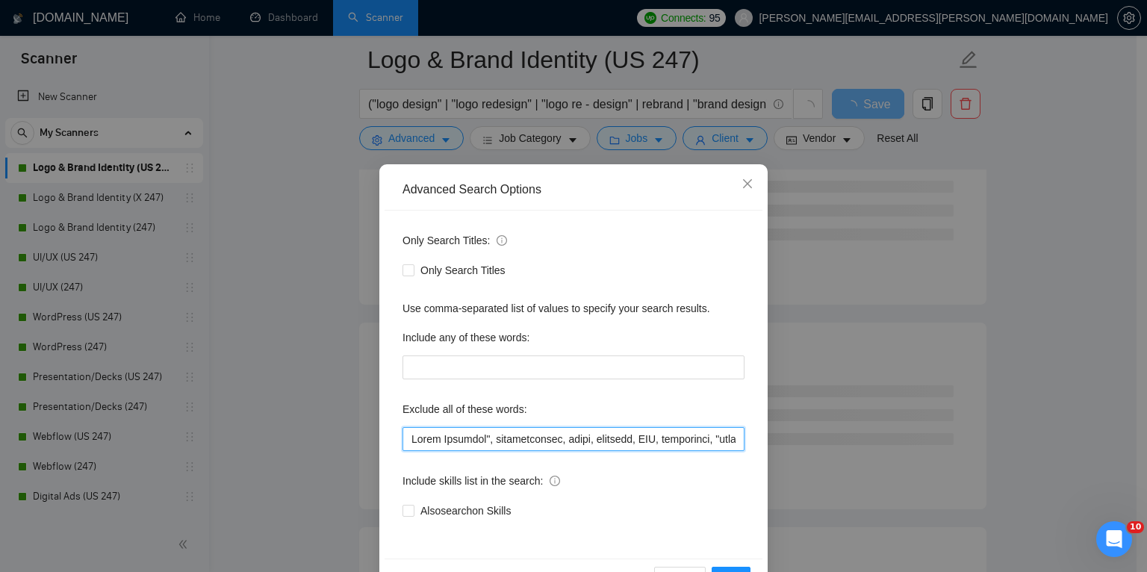
click at [406, 435] on input "text" at bounding box center [574, 439] width 342 height 24
type input ""video producer", administrator, slide, animated, CGI, retouching, "background …"
click at [732, 568] on button "OK" at bounding box center [731, 579] width 39 height 24
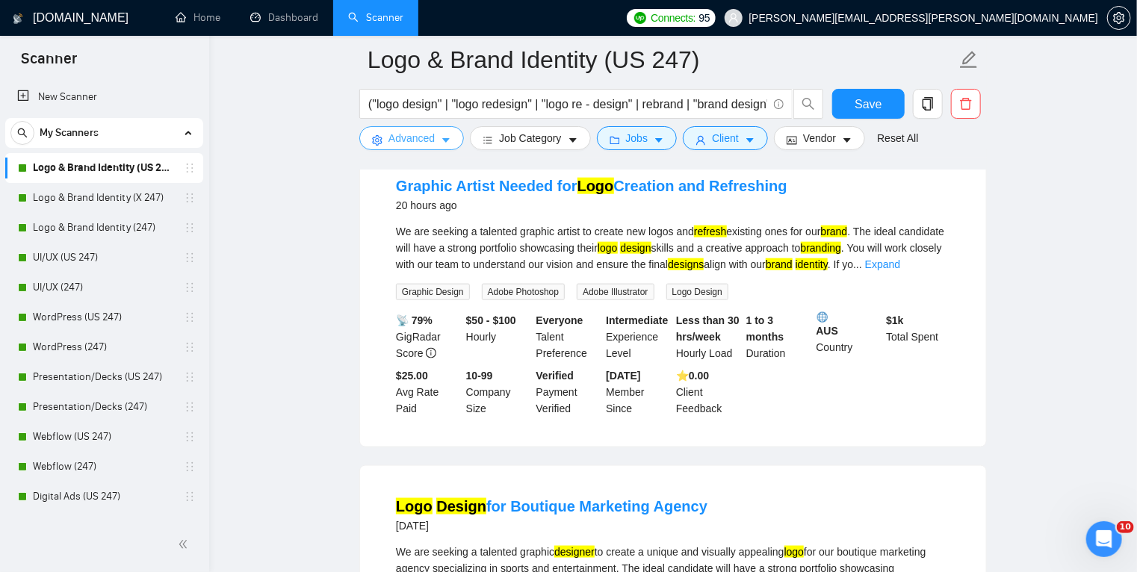
click at [447, 142] on icon "caret-down" at bounding box center [446, 140] width 10 height 10
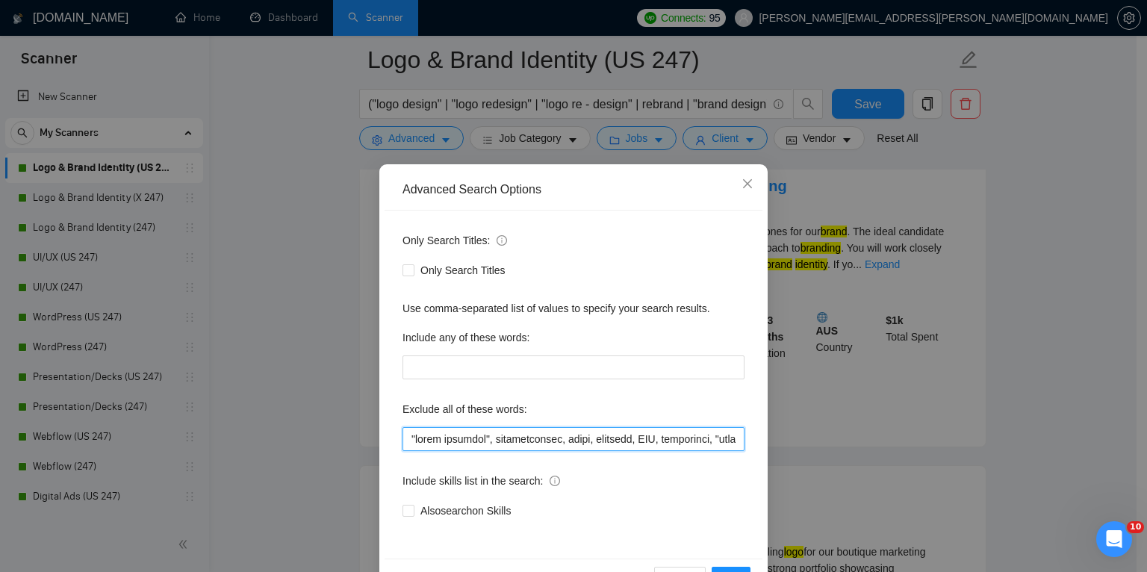
click at [459, 433] on input "text" at bounding box center [574, 439] width 342 height 24
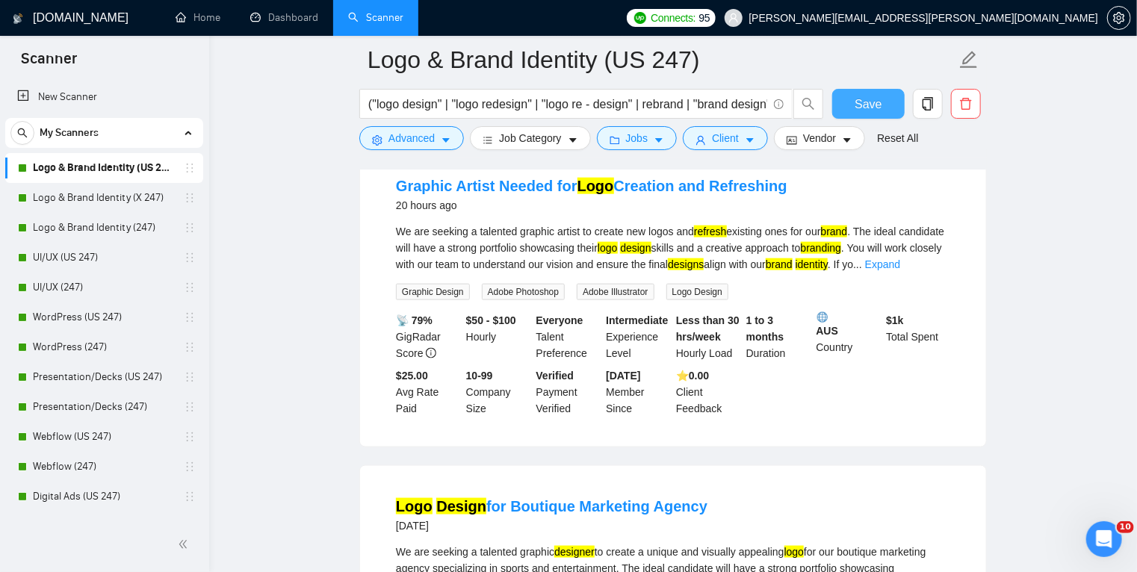
click at [866, 99] on span "Save" at bounding box center [868, 104] width 27 height 19
click at [84, 232] on link "Logo & Brand Identity (247)" at bounding box center [104, 228] width 142 height 30
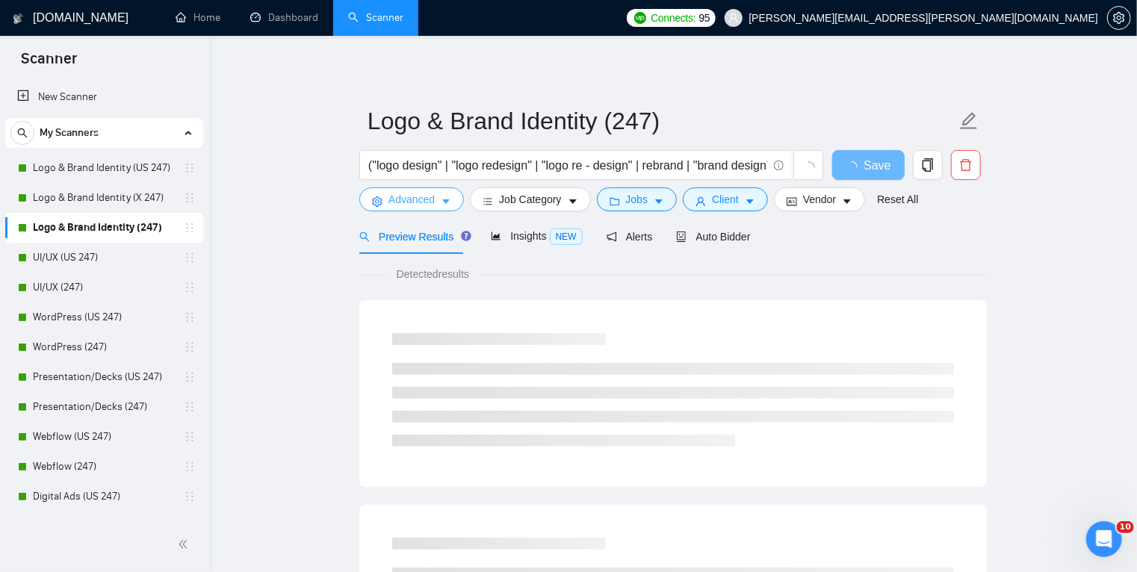
click at [432, 200] on span "Advanced" at bounding box center [411, 199] width 46 height 16
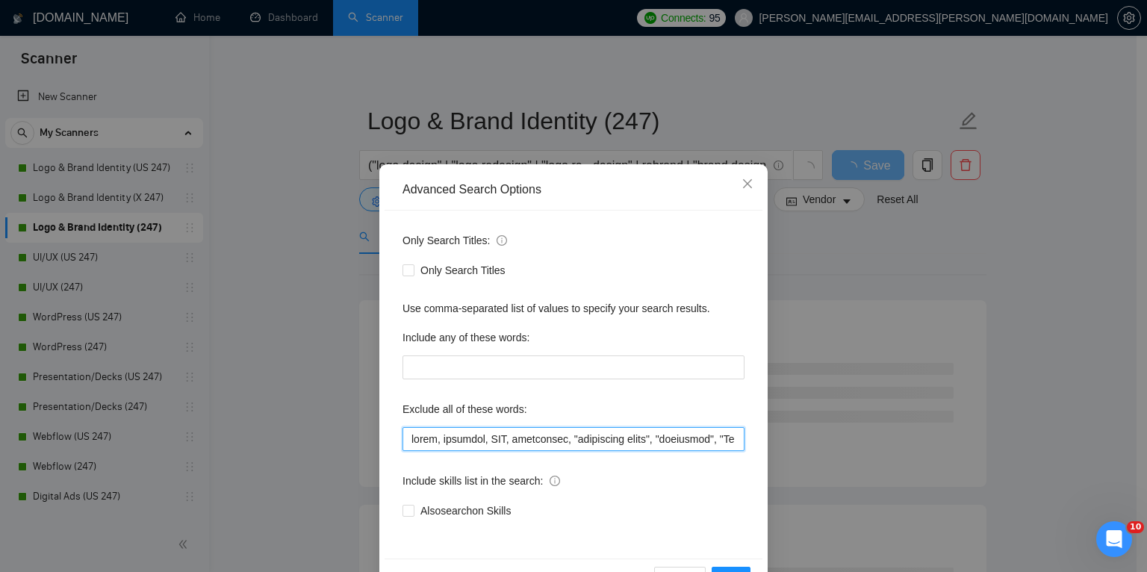
click at [462, 438] on input "text" at bounding box center [574, 439] width 342 height 24
paste input ""video producer", administrator, slide, animated, CGI, retouching, "background …"
type input ""video producer", administrator, slide, animated, CGI, retouching, "background …"
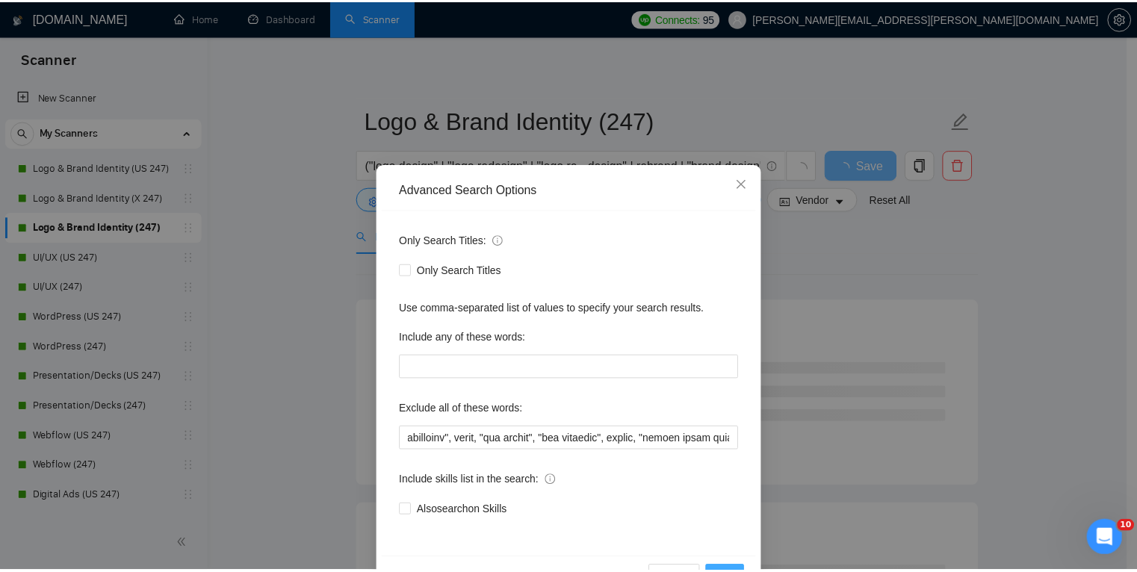
scroll to position [0, 0]
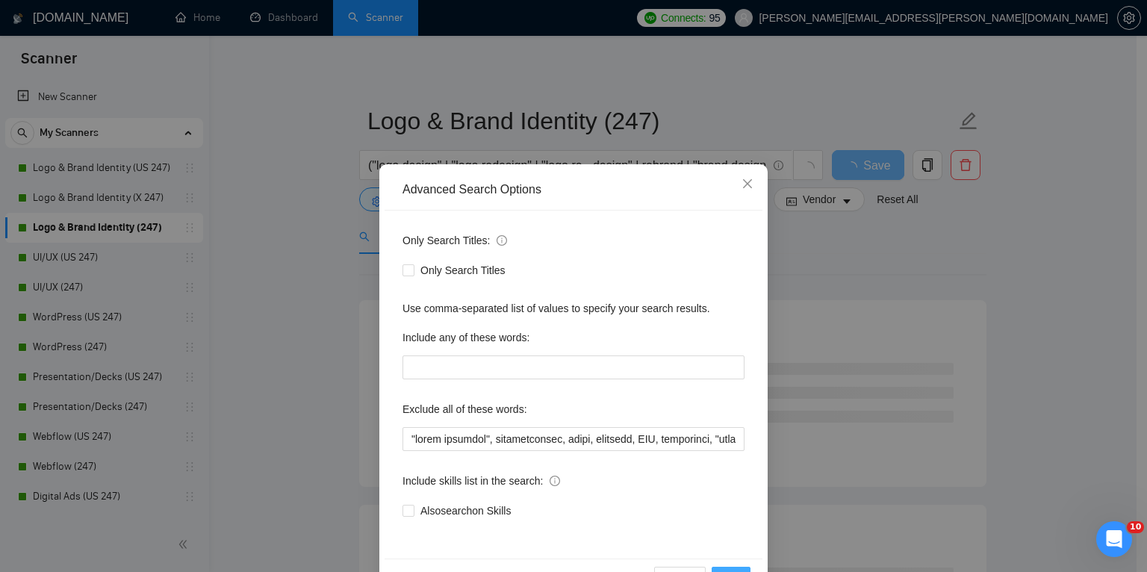
click at [729, 568] on button "OK" at bounding box center [731, 579] width 39 height 24
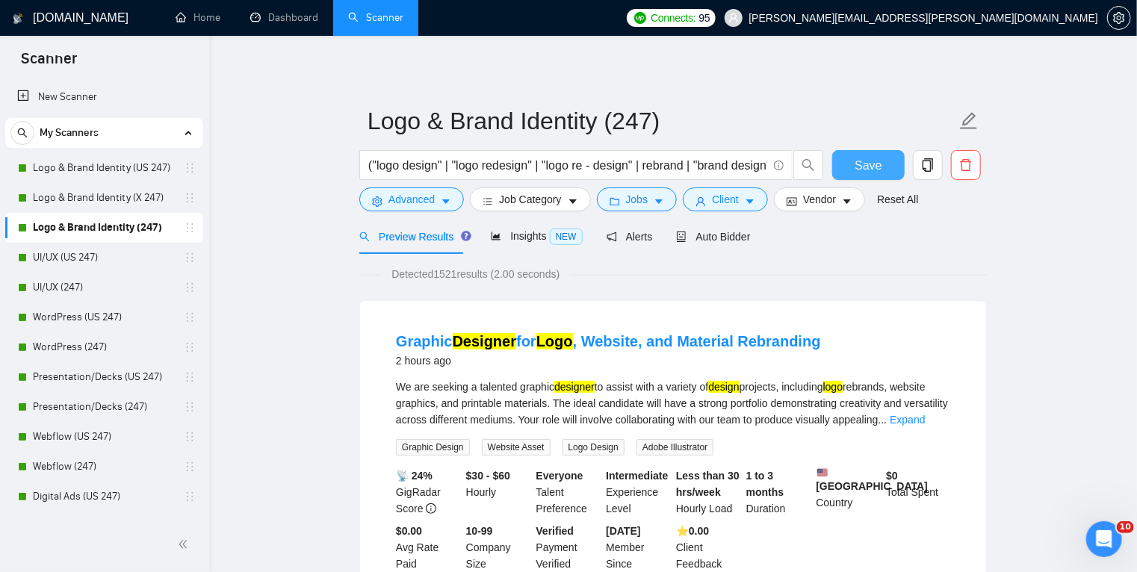
click at [863, 172] on span "Save" at bounding box center [868, 165] width 27 height 19
click at [94, 385] on link "Presentation/Decks (US 247)" at bounding box center [104, 377] width 142 height 30
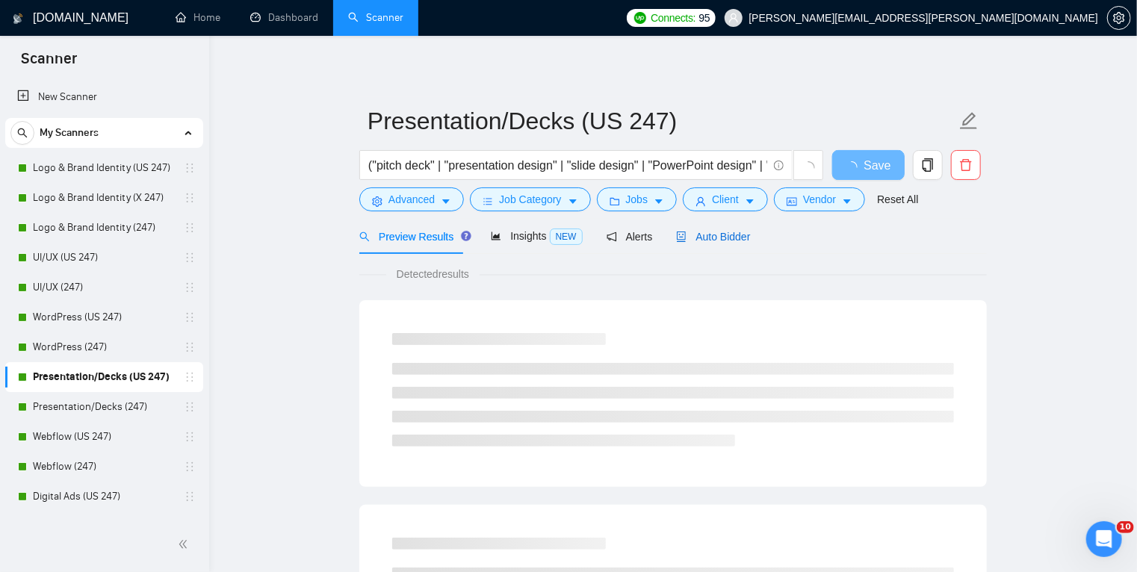
click at [707, 239] on span "Auto Bidder" at bounding box center [713, 237] width 74 height 12
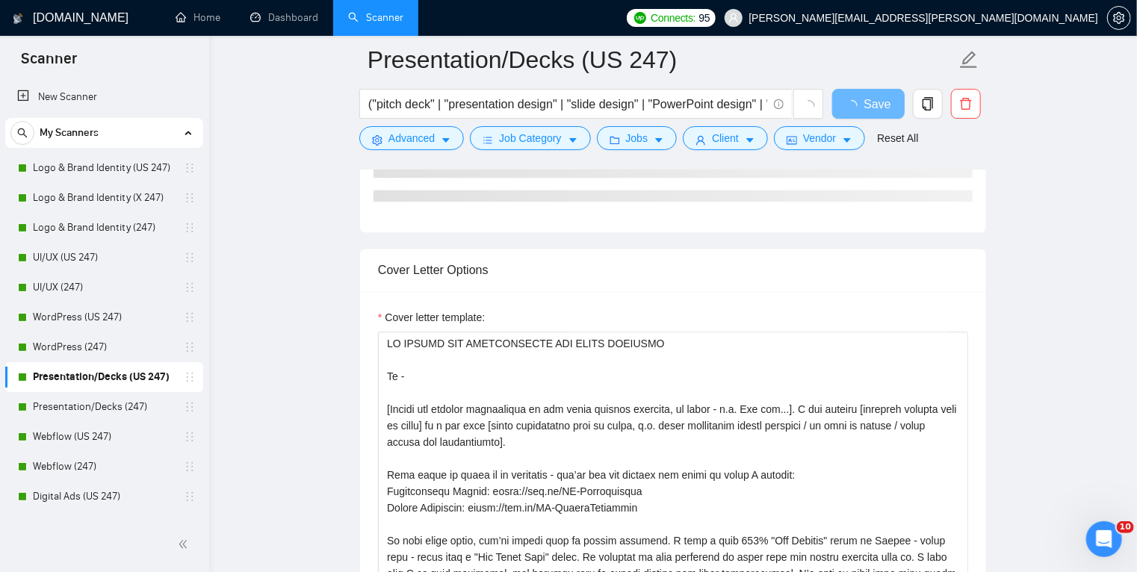
scroll to position [1427, 0]
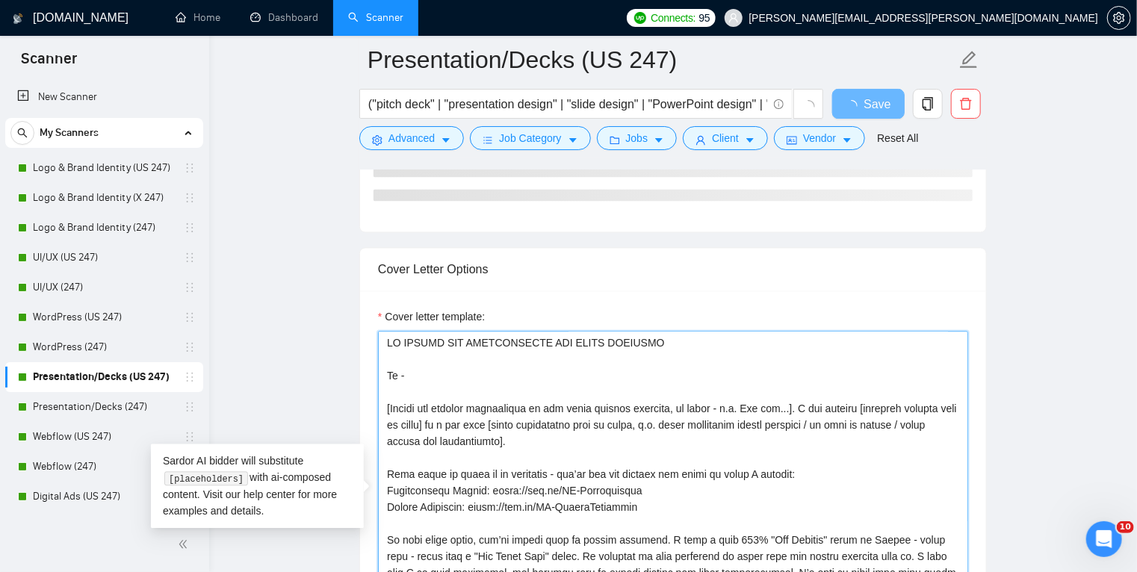
click at [602, 340] on textarea "Cover letter template:" at bounding box center [673, 499] width 590 height 336
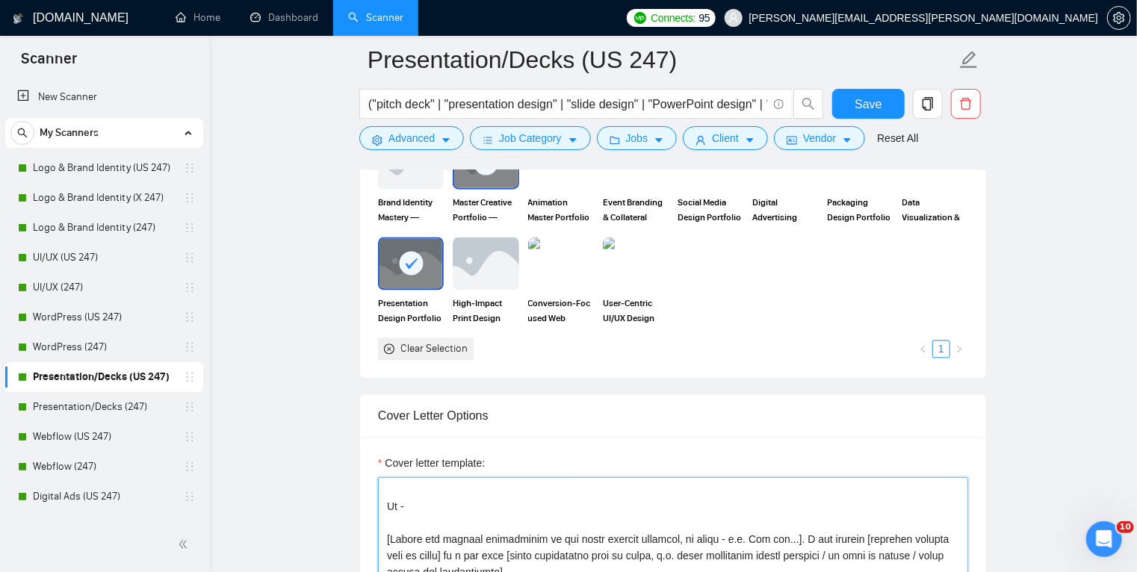
scroll to position [0, 0]
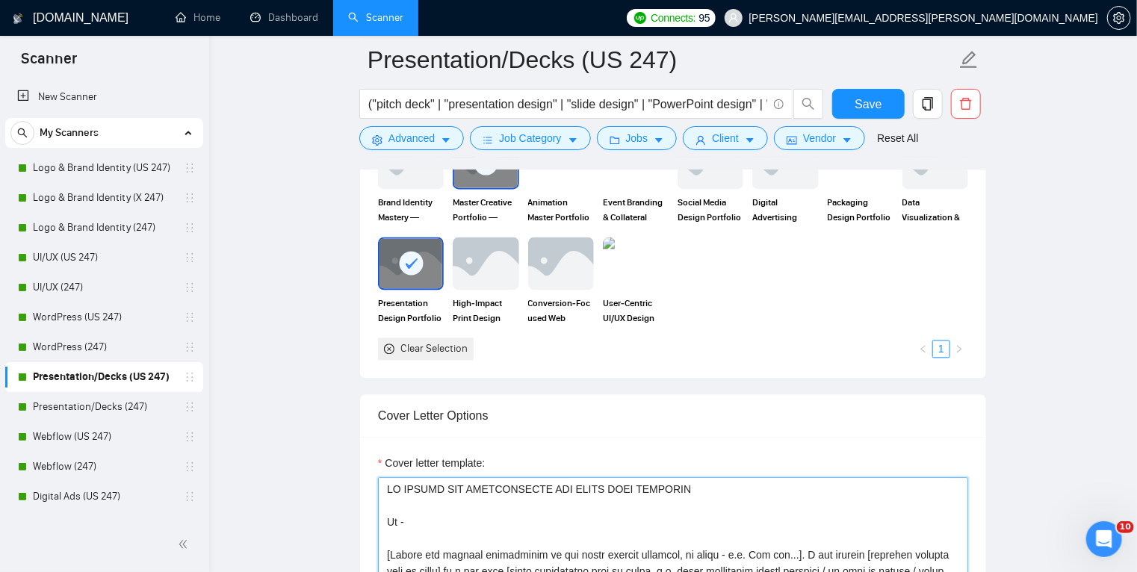
drag, startPoint x: 692, startPoint y: 485, endPoint x: 385, endPoint y: 484, distance: 306.2
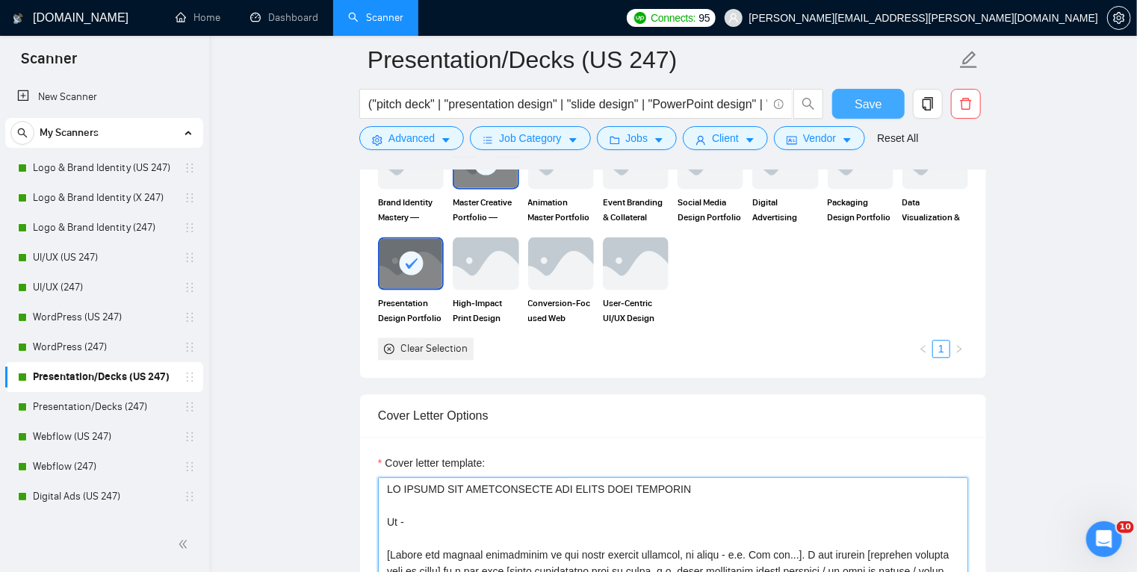
type textarea "LO IPSUMD SIT AMETCONSECTE ADI ELITS DOEI TEMPORIN Ut - [Labore etd magnaal eni…"
click at [863, 105] on span "Save" at bounding box center [868, 104] width 27 height 19
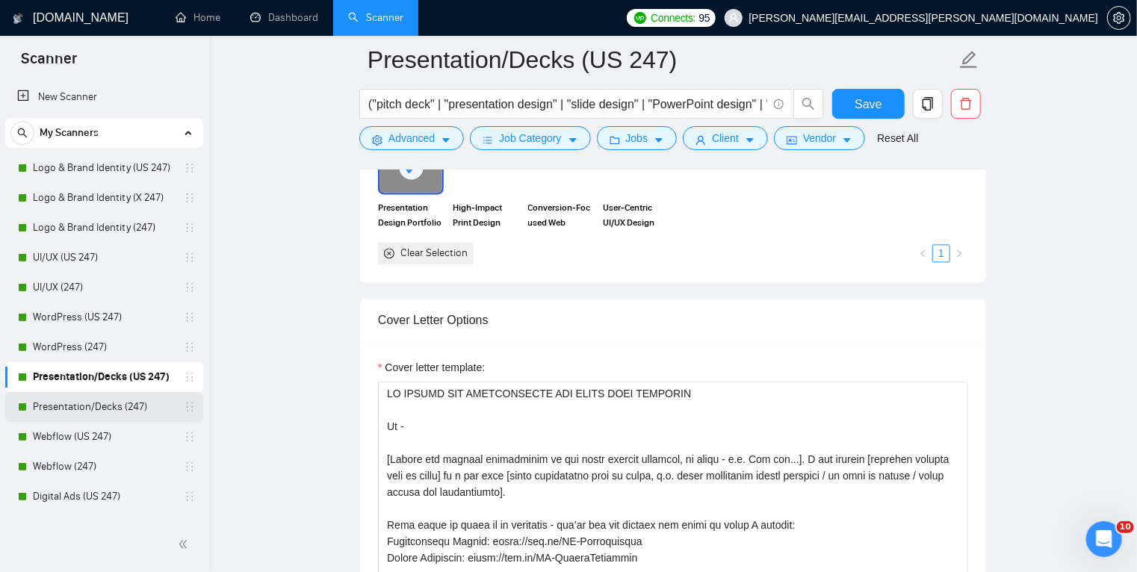
click at [96, 404] on link "Presentation/Decks (247)" at bounding box center [104, 407] width 142 height 30
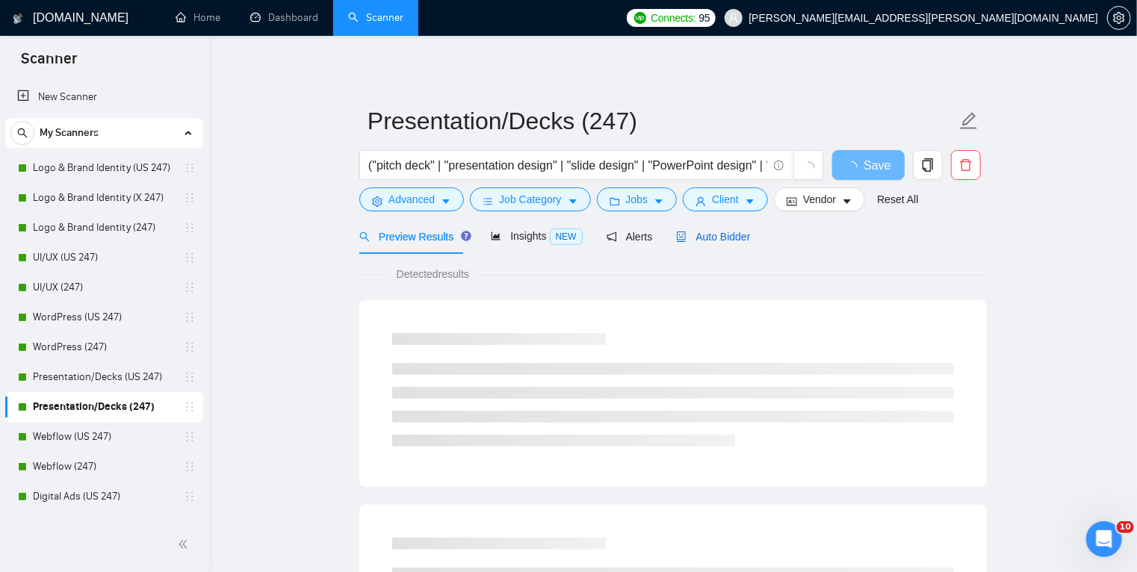
click at [720, 239] on span "Auto Bidder" at bounding box center [713, 237] width 74 height 12
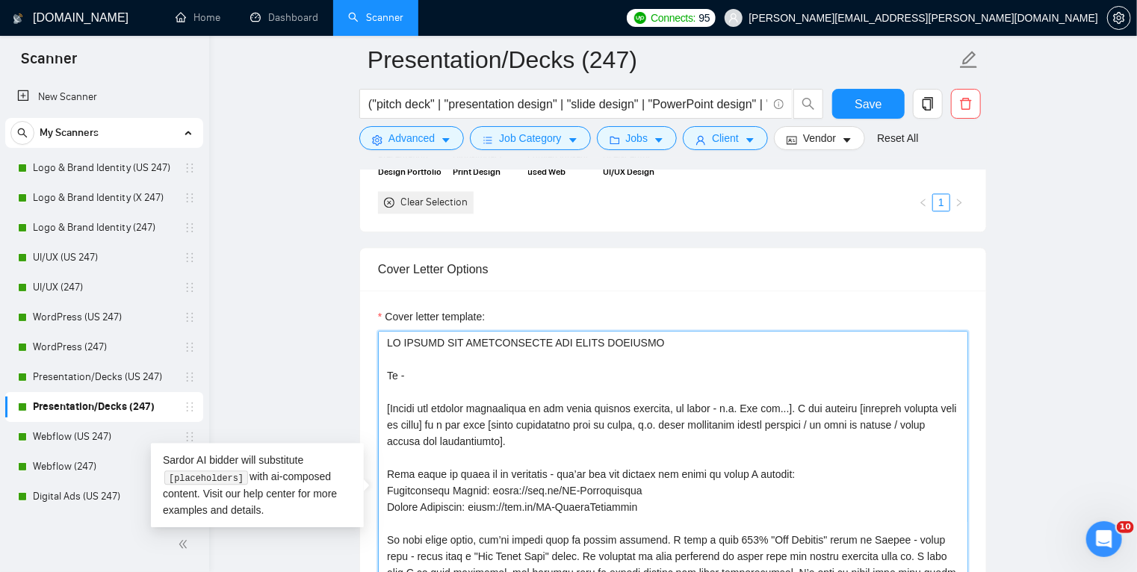
drag, startPoint x: 654, startPoint y: 341, endPoint x: 359, endPoint y: 342, distance: 295.0
click at [359, 342] on div "Cover Letter Options Cover letter template:" at bounding box center [672, 475] width 627 height 456
paste textarea "CK DE"
type textarea "LO IPSUMD SIT AMETCONSECTE ADI ELITS DOEI TEMPORIN Ut - [Labore etd magnaal eni…"
click at [872, 108] on span "Save" at bounding box center [868, 104] width 27 height 19
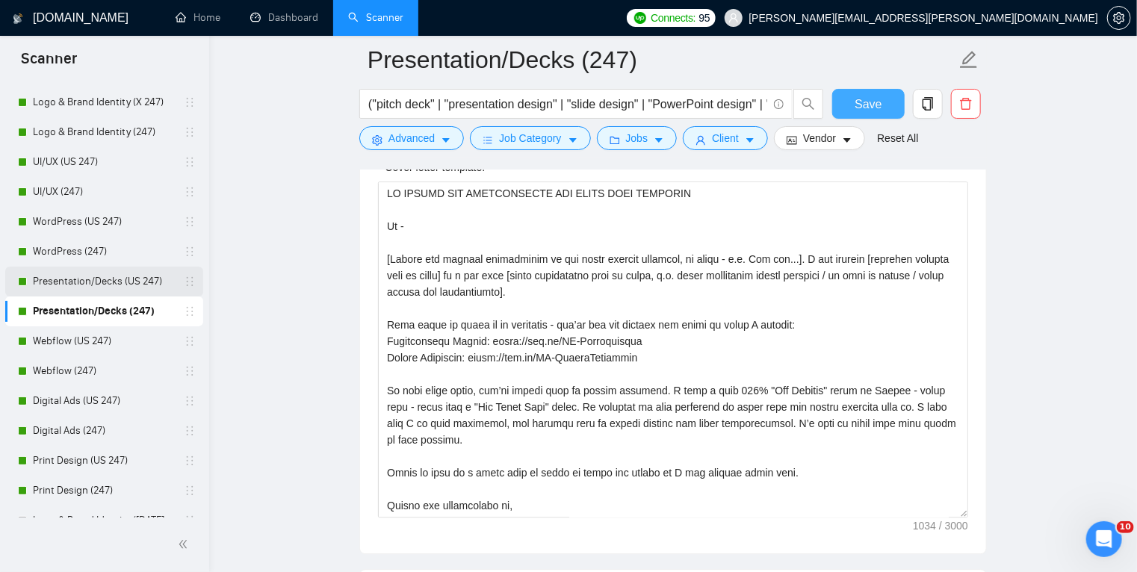
scroll to position [131, 0]
